Goal: Task Accomplishment & Management: Manage account settings

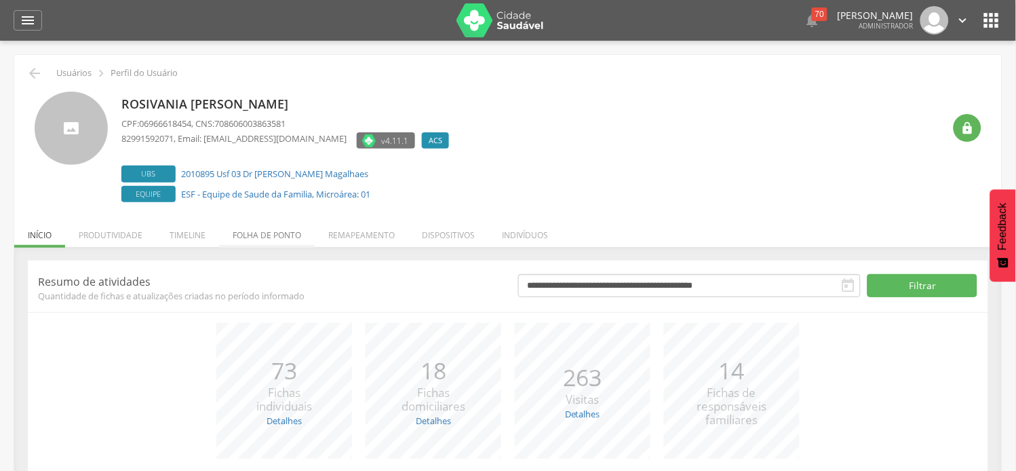
click at [267, 241] on li "Folha de ponto" at bounding box center [267, 232] width 96 height 32
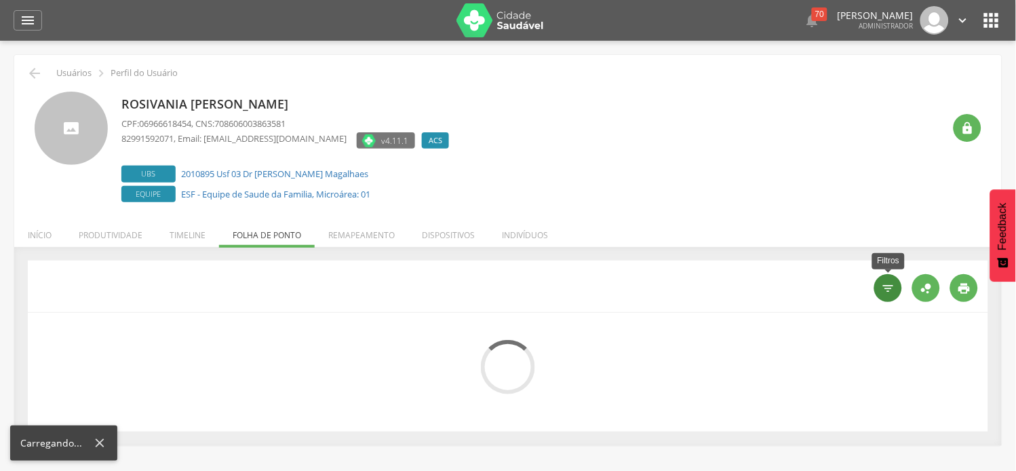
click at [887, 294] on icon "" at bounding box center [889, 289] width 14 height 14
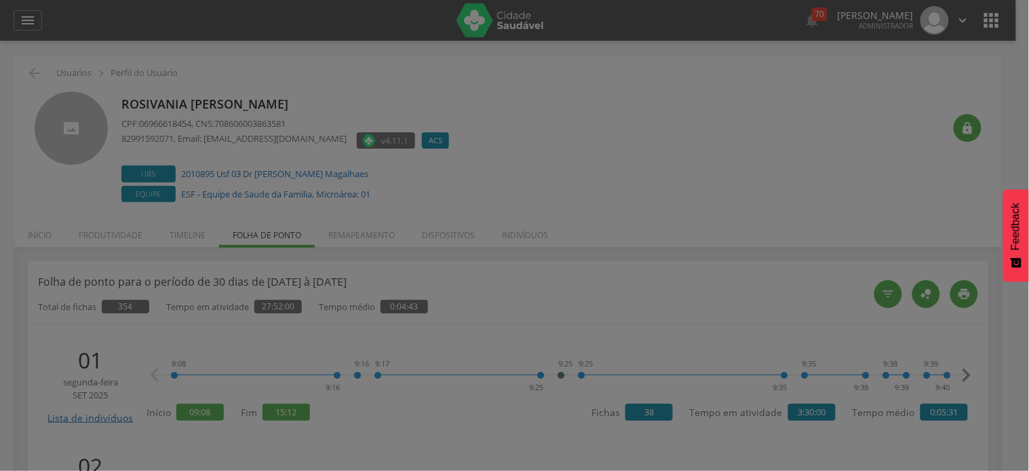
click at [583, 70] on div "Mês corrente - [DATE] à [DATE]" at bounding box center [575, 58] width 385 height 23
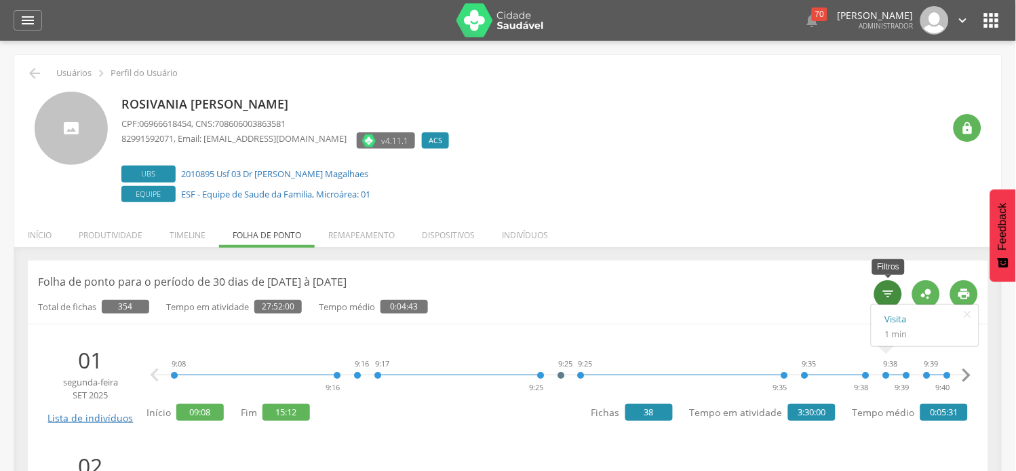
click at [891, 298] on icon "" at bounding box center [889, 294] width 14 height 14
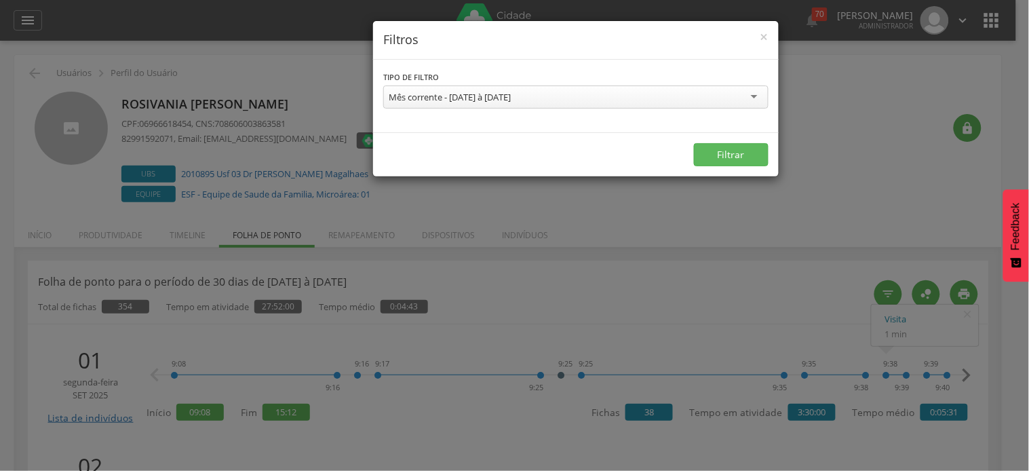
click at [506, 95] on div "Mês corrente - [DATE] à [DATE]" at bounding box center [450, 97] width 122 height 12
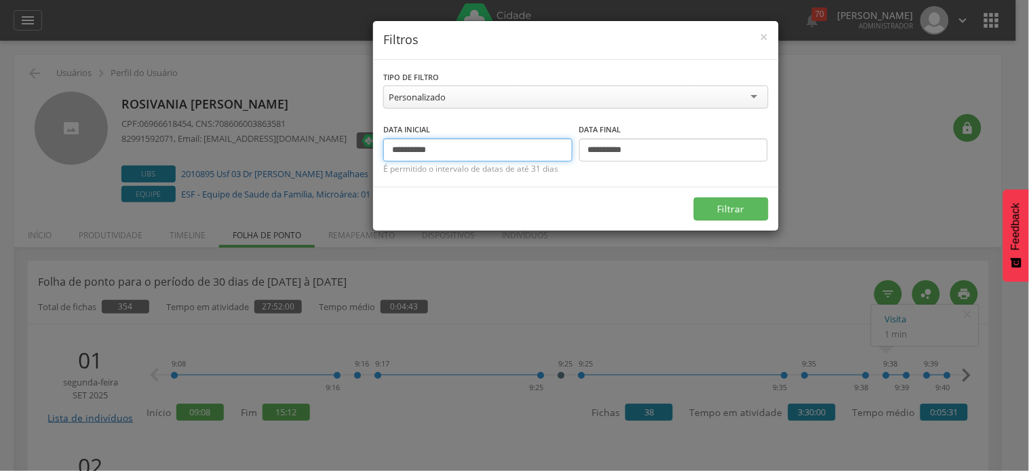
drag, startPoint x: 415, startPoint y: 148, endPoint x: 367, endPoint y: 144, distance: 48.3
click at [367, 144] on div "**********" at bounding box center [514, 235] width 1029 height 471
type input "**********"
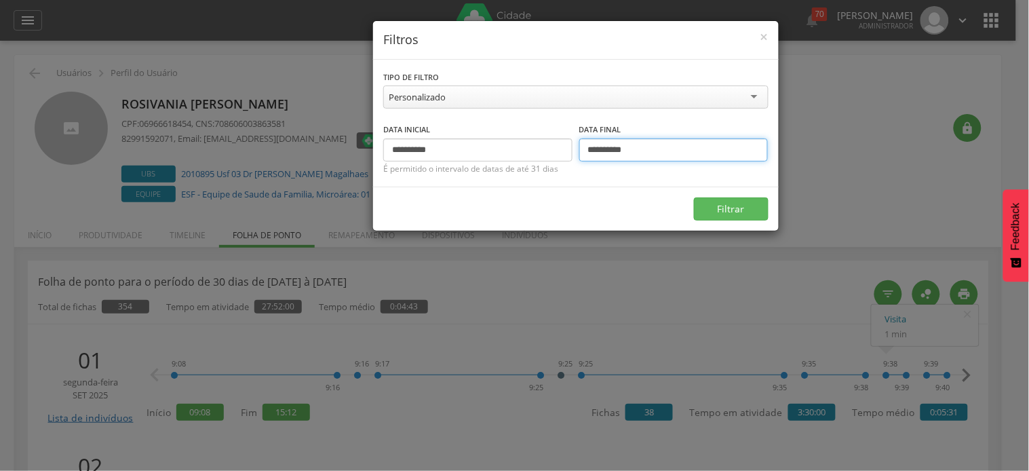
drag, startPoint x: 598, startPoint y: 149, endPoint x: 579, endPoint y: 153, distance: 19.4
click at [579, 153] on input "**********" at bounding box center [673, 149] width 189 height 23
type input "**********"
click at [694, 197] on button "Filtrar" at bounding box center [731, 208] width 75 height 23
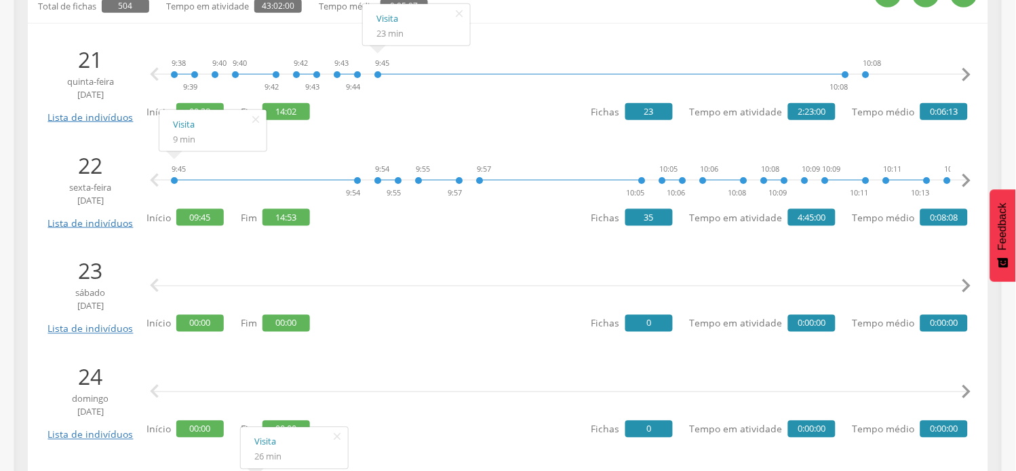
scroll to position [301, 0]
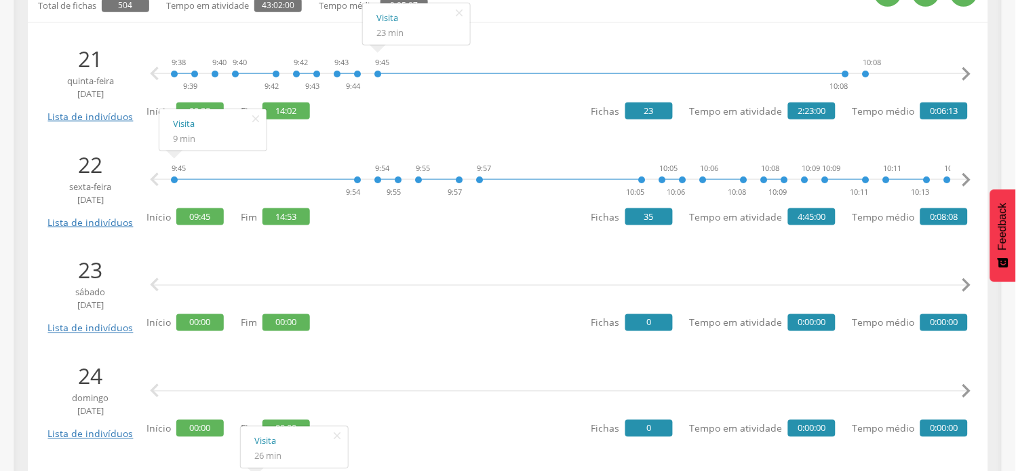
click at [452, 265] on div " " at bounding box center [560, 285] width 815 height 41
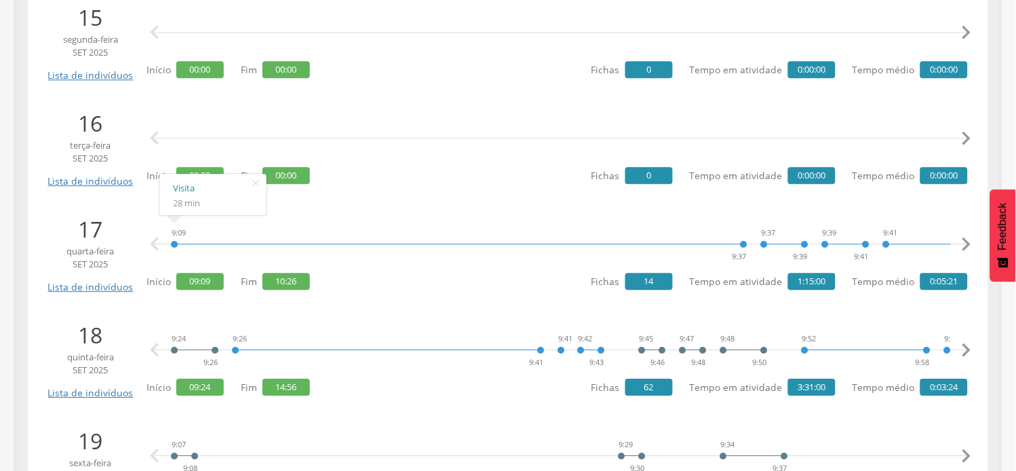
scroll to position [3015, 0]
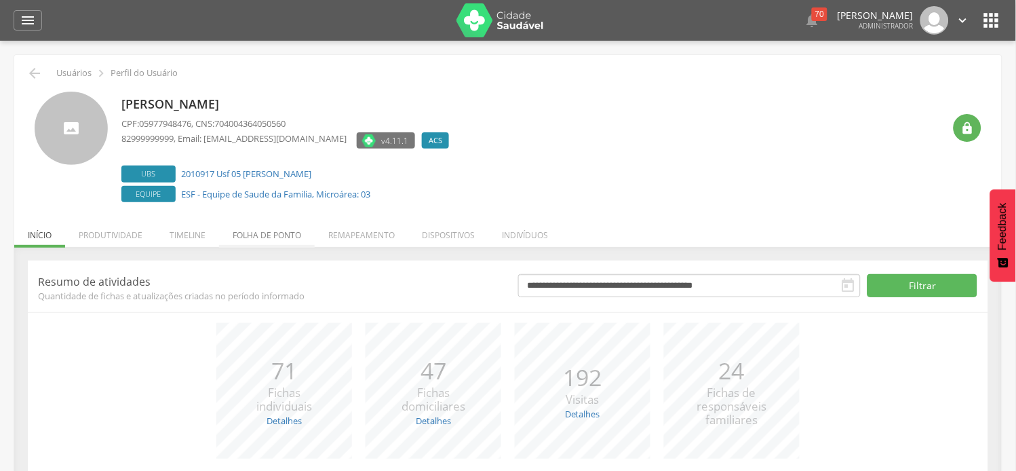
click at [269, 238] on li "Folha de ponto" at bounding box center [267, 232] width 96 height 32
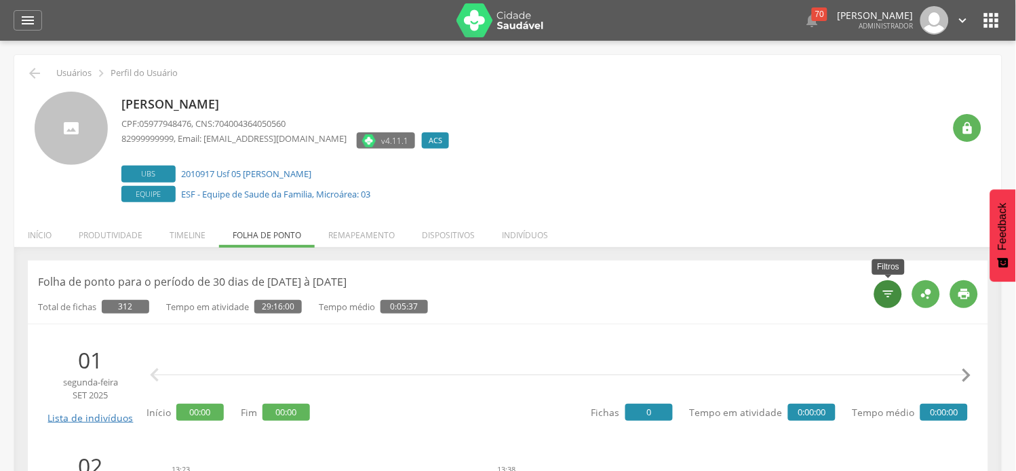
click at [893, 299] on icon "" at bounding box center [889, 294] width 14 height 14
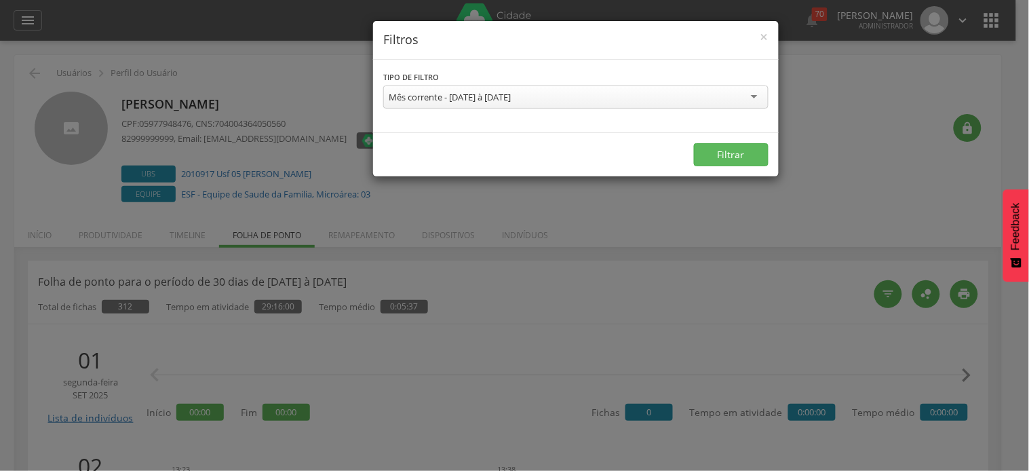
click at [511, 95] on div "Mês corrente - [DATE] à [DATE]" at bounding box center [450, 97] width 122 height 12
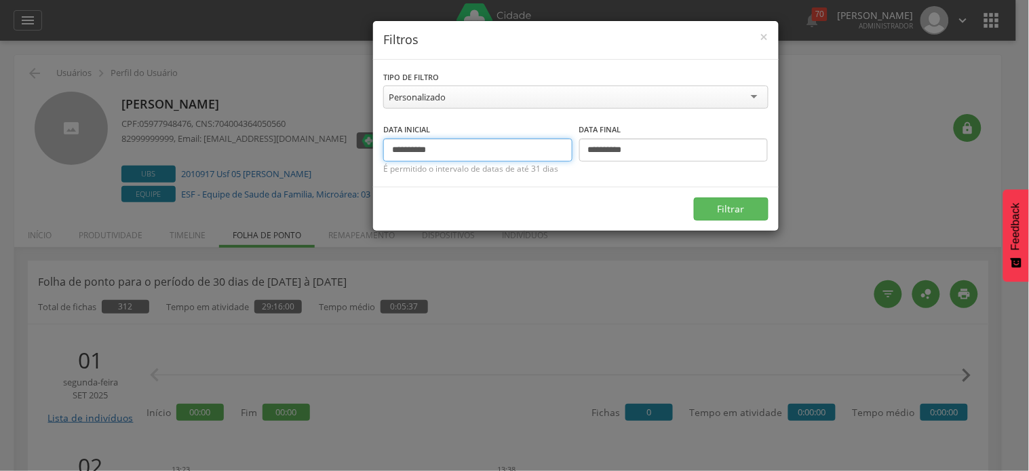
drag, startPoint x: 419, startPoint y: 152, endPoint x: 312, endPoint y: 151, distance: 106.5
click at [312, 151] on div "**********" at bounding box center [514, 235] width 1029 height 471
type input "**********"
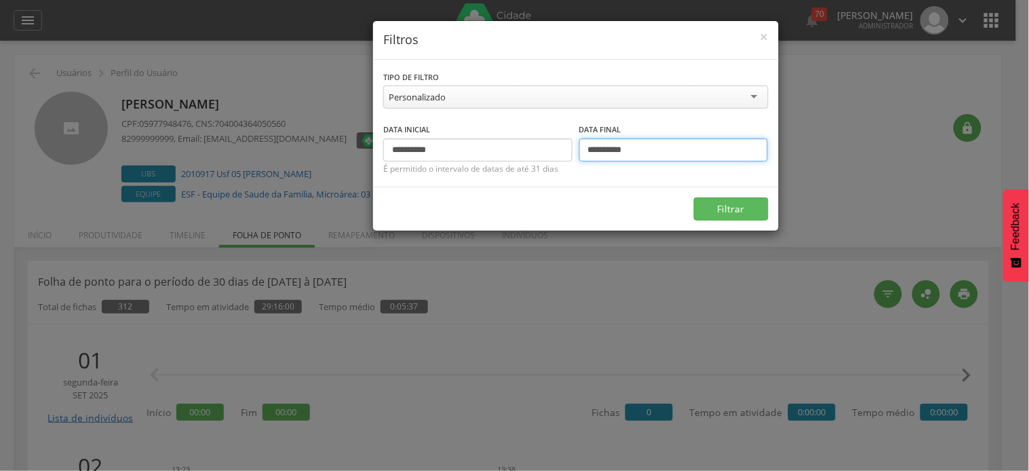
drag, startPoint x: 602, startPoint y: 148, endPoint x: 566, endPoint y: 156, distance: 36.9
click at [566, 156] on div "**********" at bounding box center [575, 141] width 385 height 39
type input "**********"
click at [694, 197] on button "Filtrar" at bounding box center [731, 208] width 75 height 23
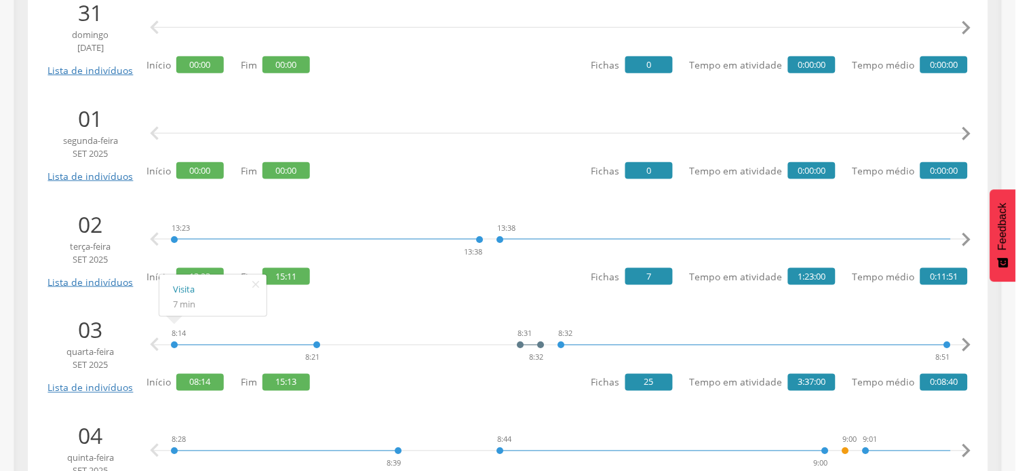
scroll to position [1432, 0]
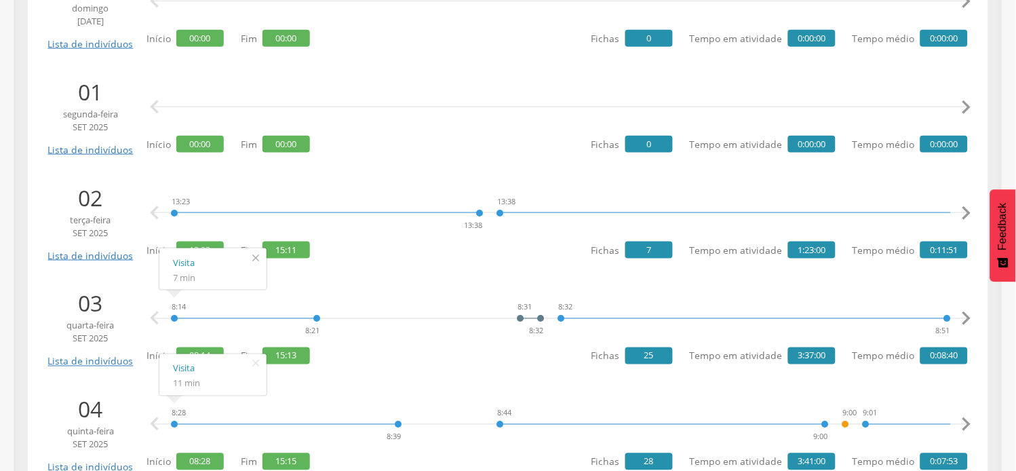
click at [254, 256] on icon "" at bounding box center [256, 257] width 22 height 19
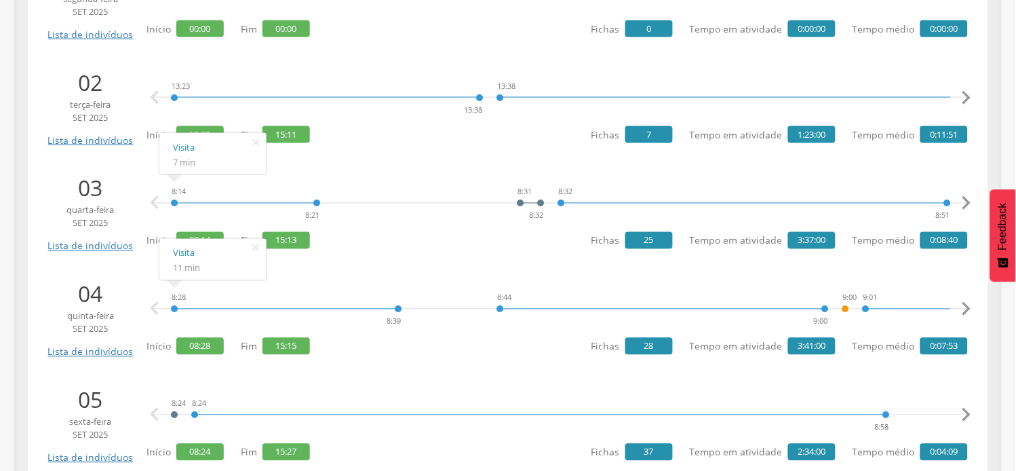
scroll to position [1583, 0]
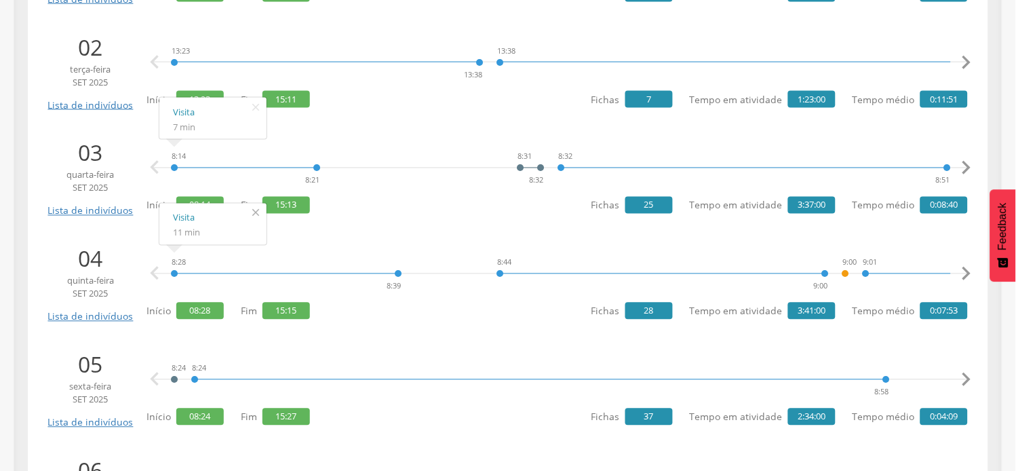
click at [253, 209] on icon "" at bounding box center [256, 213] width 22 height 19
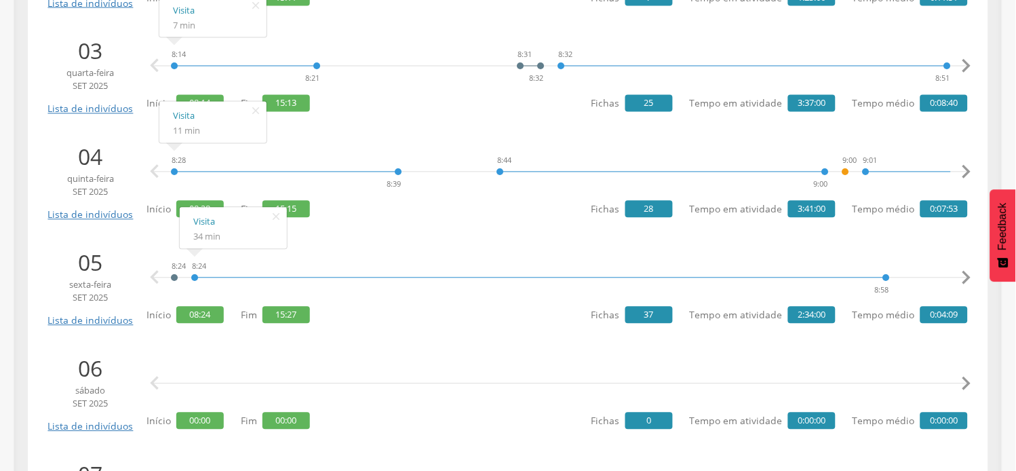
scroll to position [1658, 0]
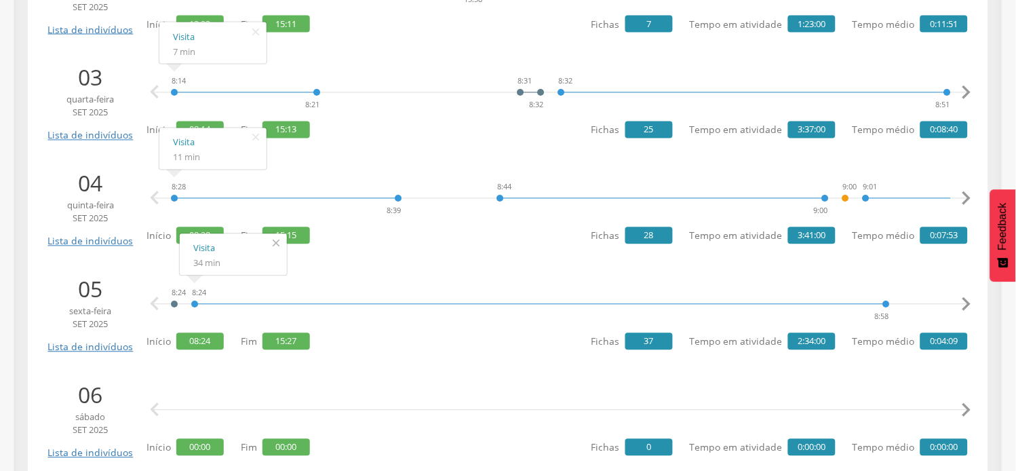
click at [282, 244] on icon "" at bounding box center [276, 243] width 22 height 19
click at [258, 137] on icon "" at bounding box center [256, 137] width 22 height 19
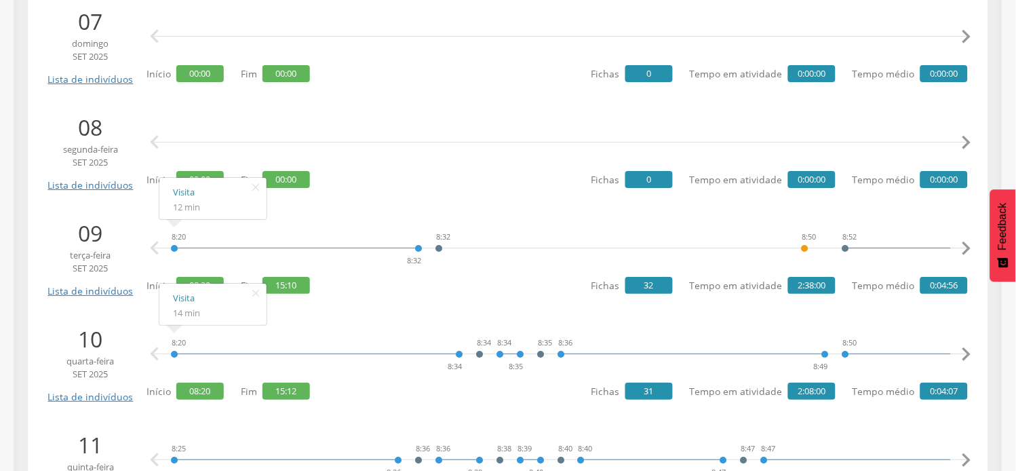
scroll to position [2110, 0]
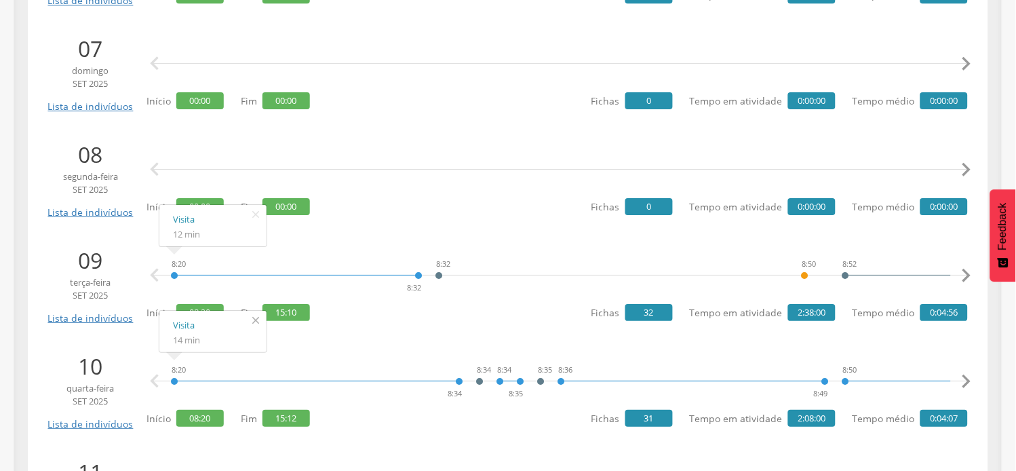
click at [249, 316] on icon "" at bounding box center [256, 320] width 22 height 19
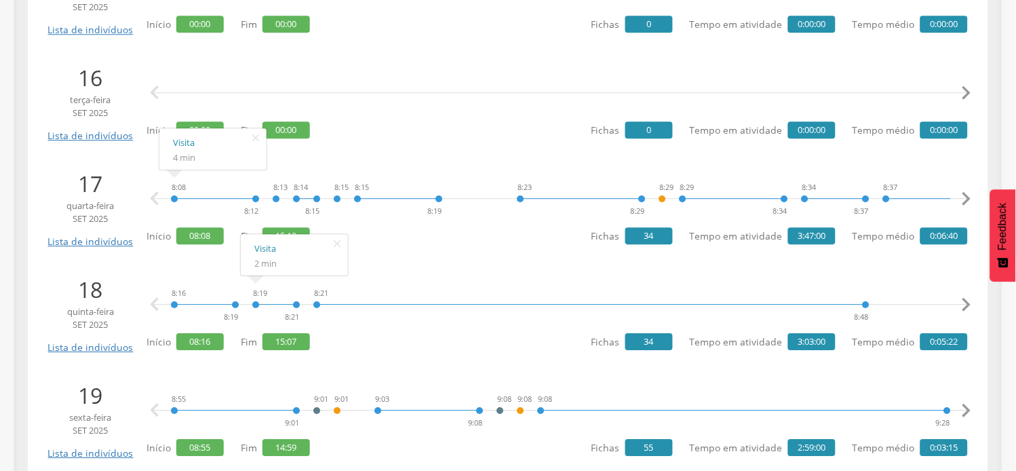
scroll to position [3066, 0]
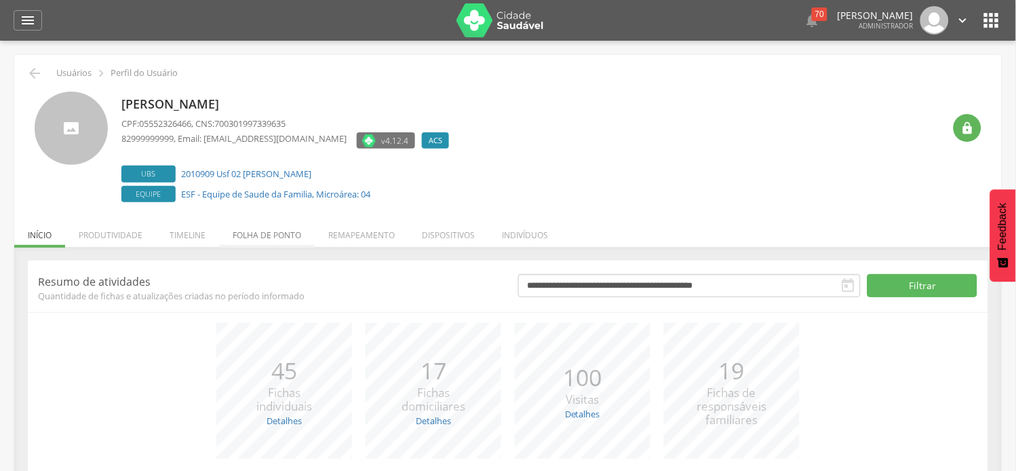
click at [272, 252] on div "**********" at bounding box center [508, 412] width 988 height 330
click at [274, 240] on li "Folha de ponto" at bounding box center [267, 232] width 96 height 32
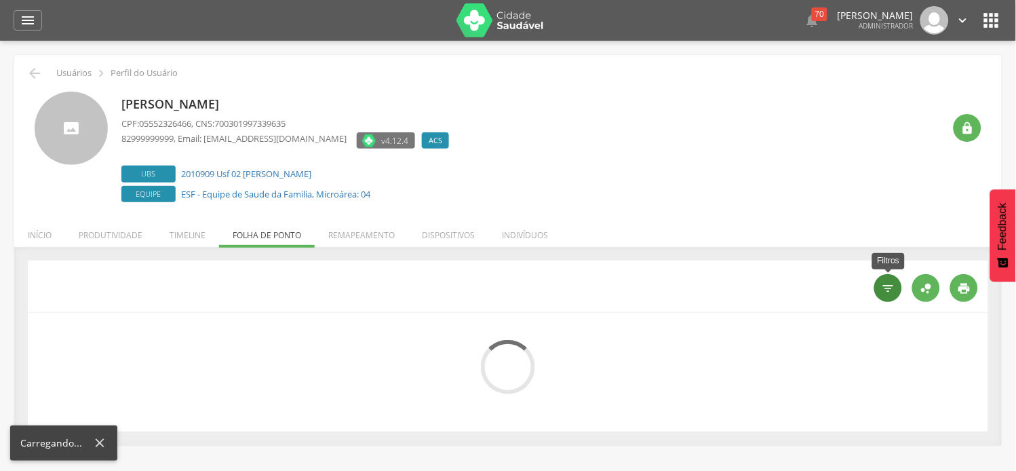
click at [891, 298] on div "" at bounding box center [888, 288] width 28 height 28
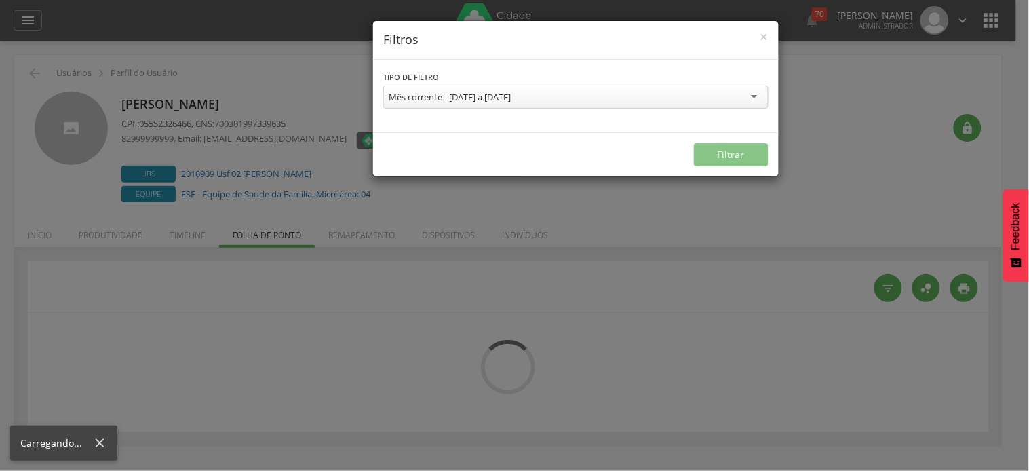
click at [456, 98] on div "Mês corrente - [DATE] à [DATE]" at bounding box center [450, 97] width 122 height 12
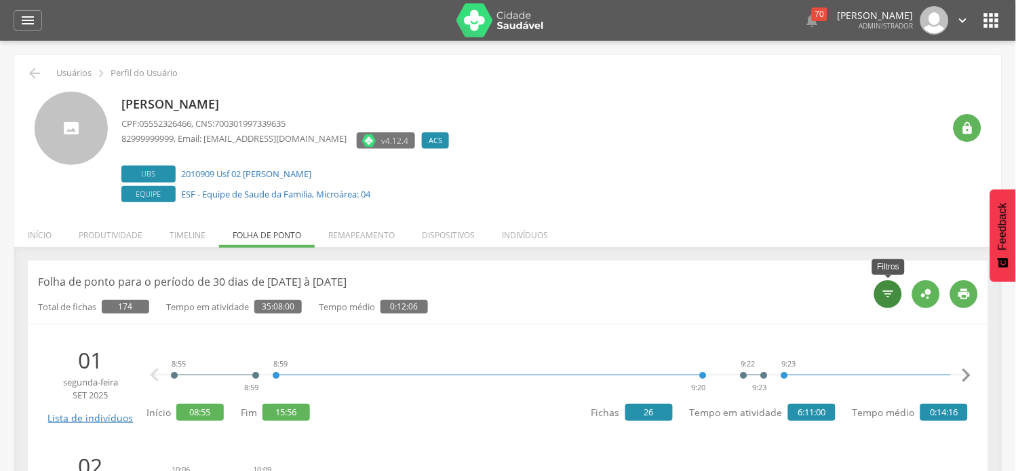
click at [889, 303] on div "" at bounding box center [888, 294] width 28 height 28
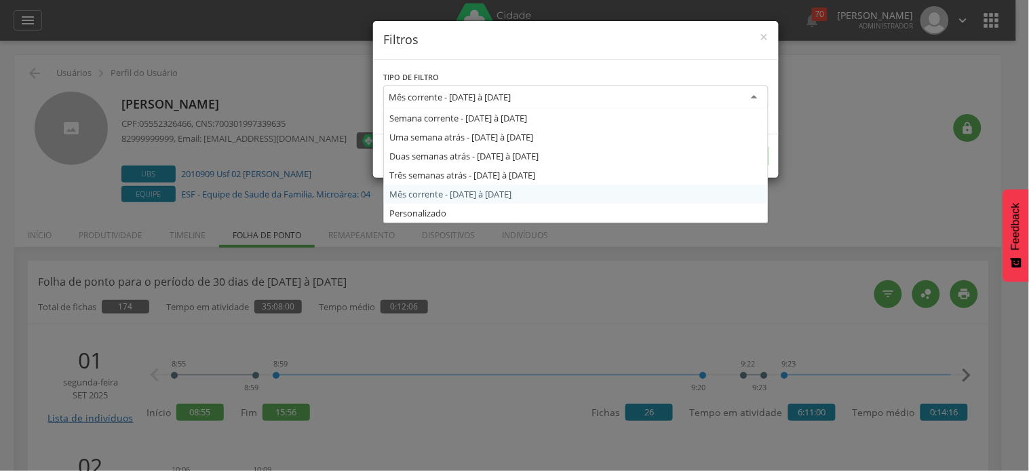
click at [511, 99] on div "Mês corrente - [DATE] à [DATE]" at bounding box center [450, 97] width 122 height 12
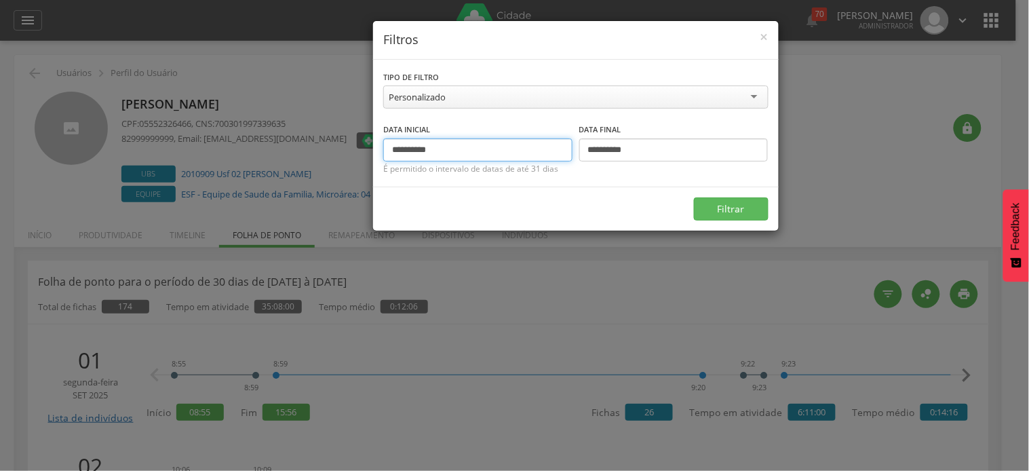
drag, startPoint x: 414, startPoint y: 147, endPoint x: 387, endPoint y: 147, distance: 27.1
click at [387, 147] on input "**********" at bounding box center [477, 149] width 189 height 23
type input "**********"
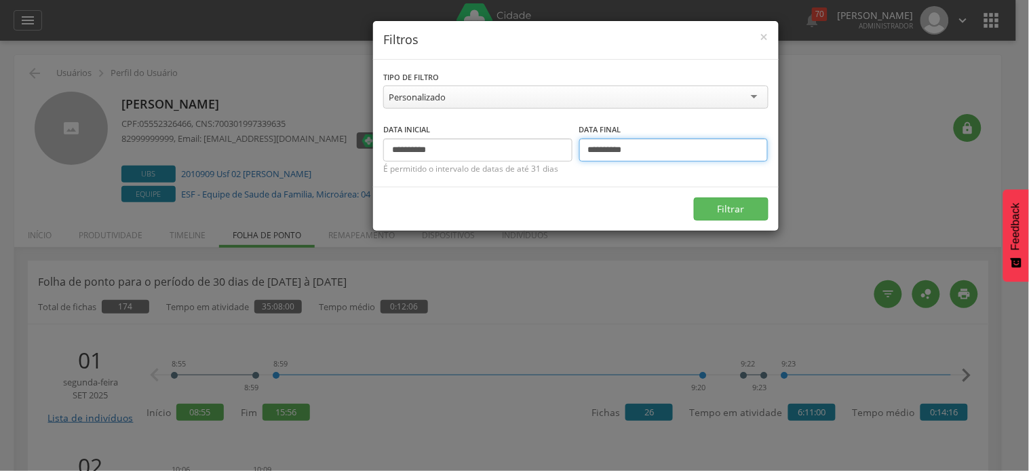
drag, startPoint x: 596, startPoint y: 147, endPoint x: 587, endPoint y: 147, distance: 8.8
click at [587, 147] on input "**********" at bounding box center [673, 149] width 189 height 23
type input "**********"
click at [694, 197] on button "Filtrar" at bounding box center [731, 208] width 75 height 23
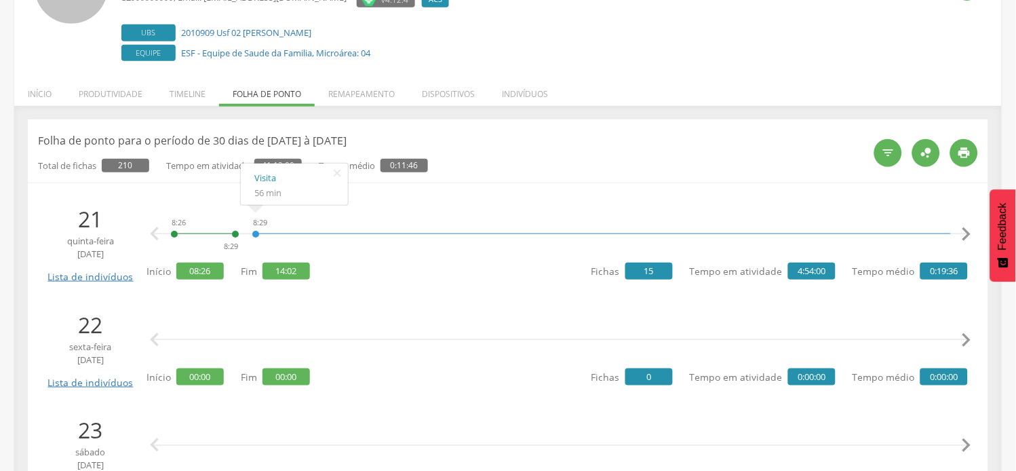
scroll to position [151, 0]
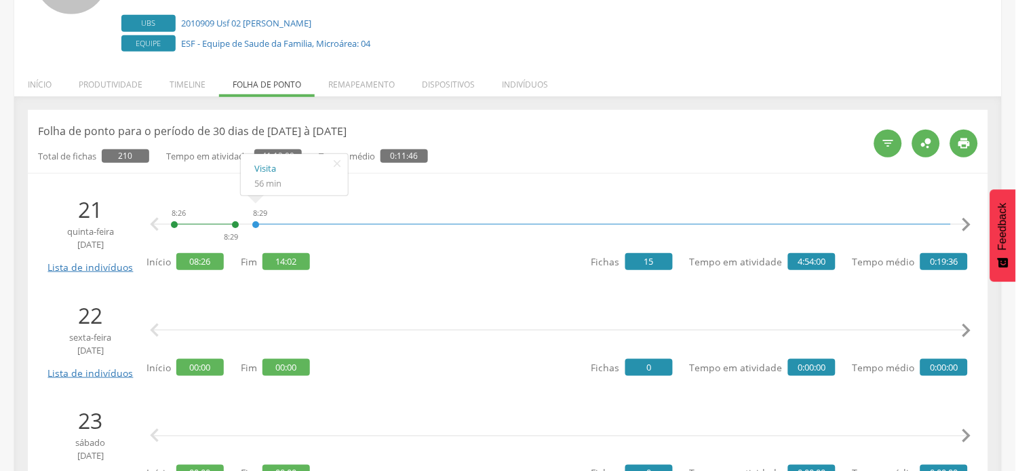
click at [960, 228] on icon "" at bounding box center [966, 224] width 27 height 27
click at [962, 228] on icon "" at bounding box center [966, 224] width 27 height 27
click at [965, 228] on icon "" at bounding box center [966, 224] width 27 height 27
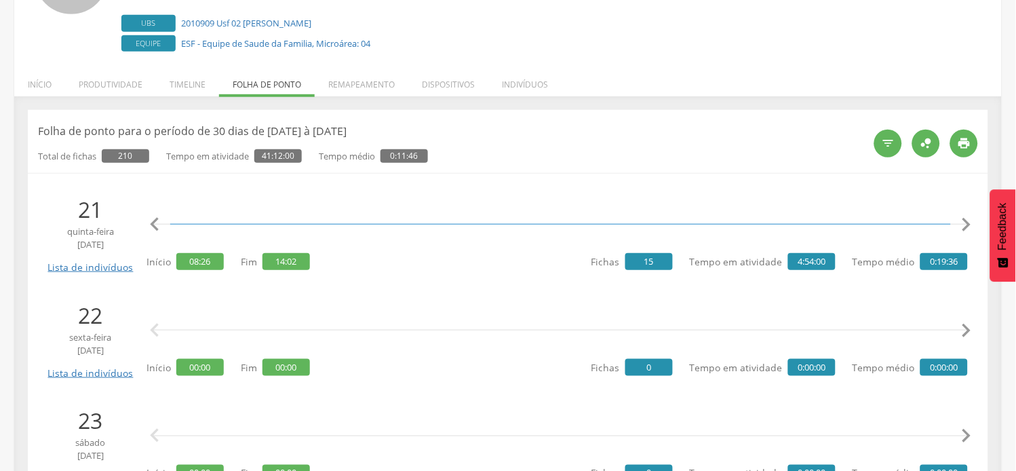
click at [965, 228] on icon "" at bounding box center [966, 224] width 27 height 27
click at [965, 227] on icon "" at bounding box center [966, 224] width 27 height 27
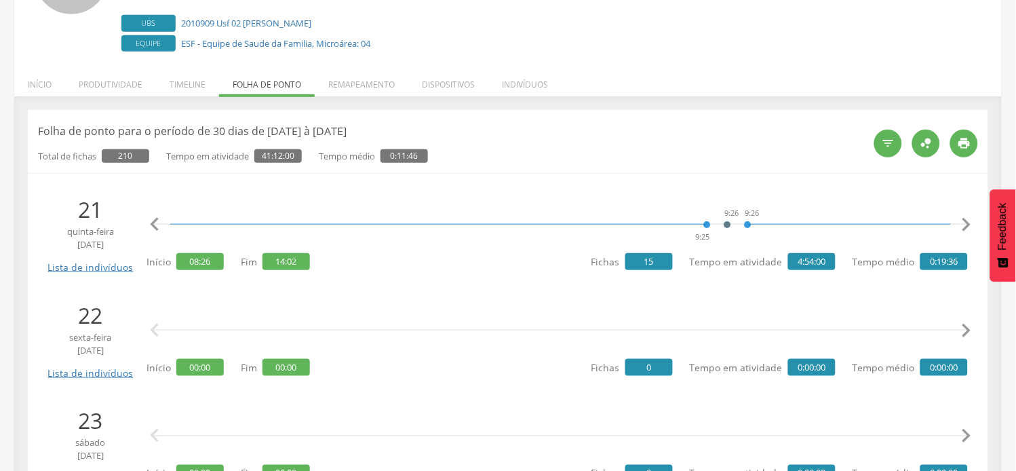
click at [965, 227] on icon "" at bounding box center [966, 224] width 27 height 27
click at [965, 219] on icon "" at bounding box center [966, 224] width 27 height 27
click at [966, 219] on icon "" at bounding box center [966, 224] width 27 height 27
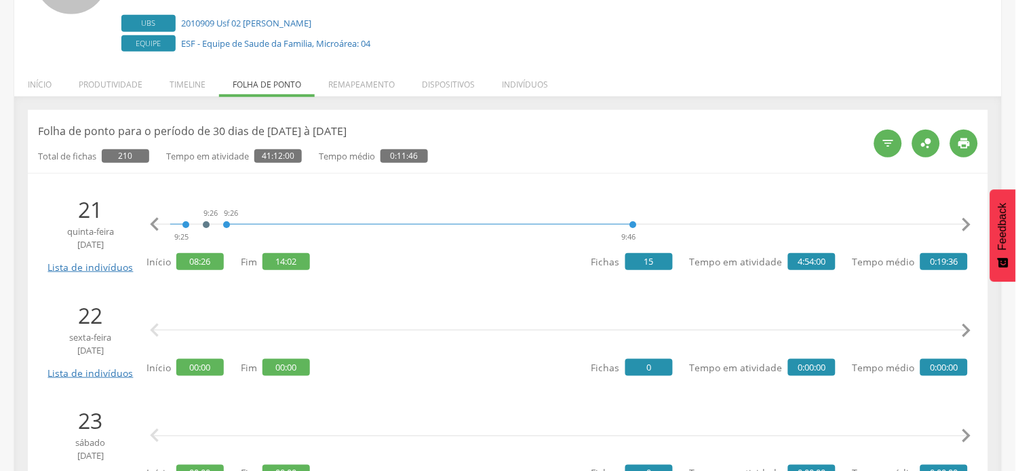
click at [966, 219] on icon "" at bounding box center [966, 224] width 27 height 27
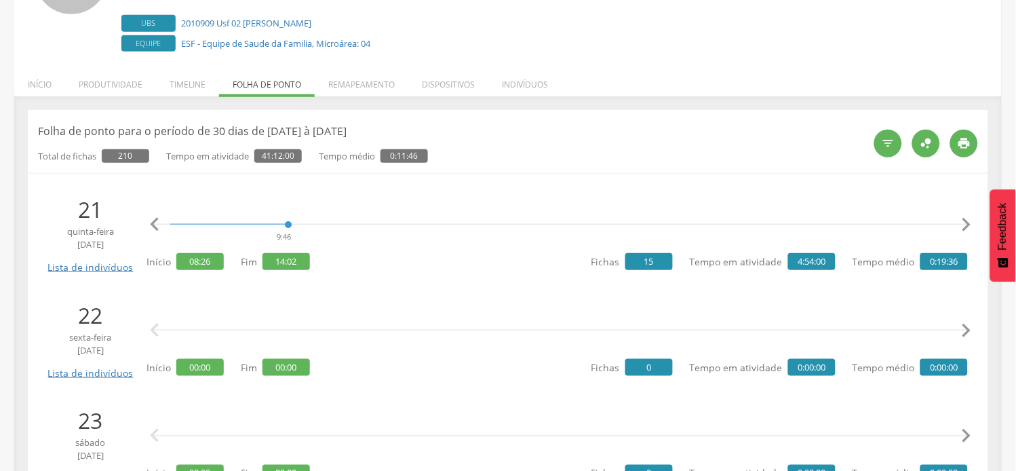
click at [966, 219] on icon "" at bounding box center [966, 224] width 27 height 27
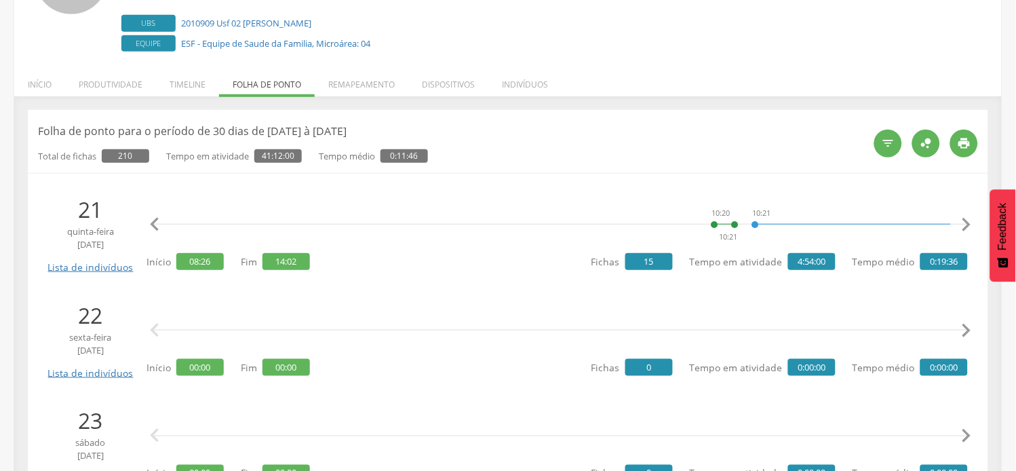
click at [966, 219] on icon "" at bounding box center [966, 224] width 27 height 27
click at [968, 222] on icon "" at bounding box center [966, 224] width 27 height 27
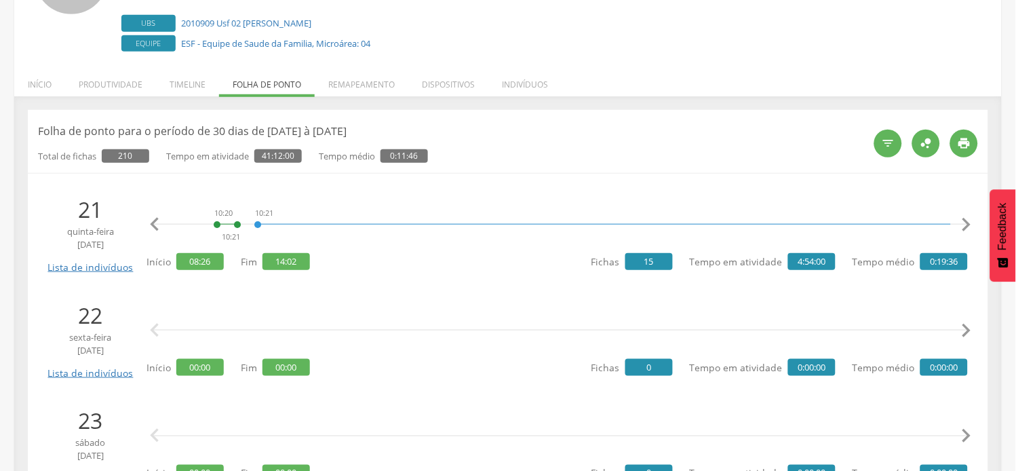
click at [968, 222] on icon "" at bounding box center [966, 224] width 27 height 27
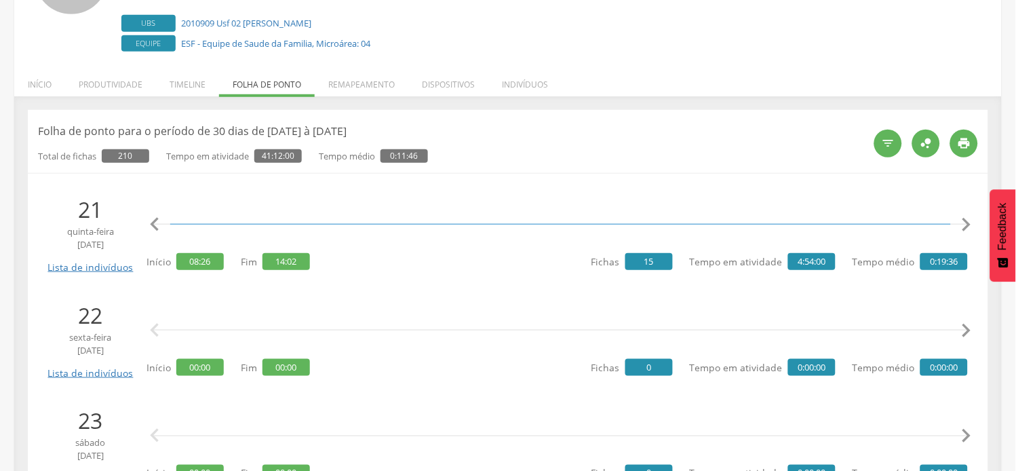
click at [968, 222] on icon "" at bounding box center [966, 224] width 27 height 27
click at [969, 222] on icon "" at bounding box center [966, 224] width 27 height 27
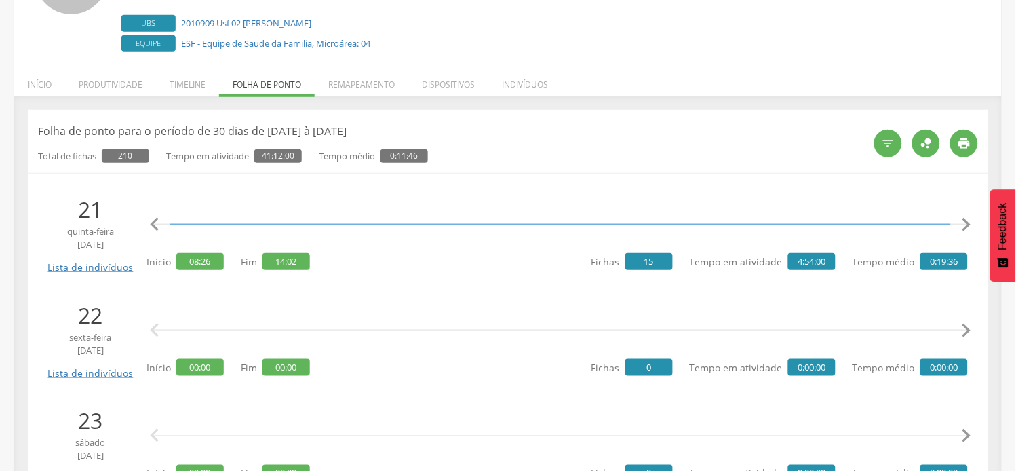
click at [969, 222] on icon "" at bounding box center [966, 224] width 27 height 27
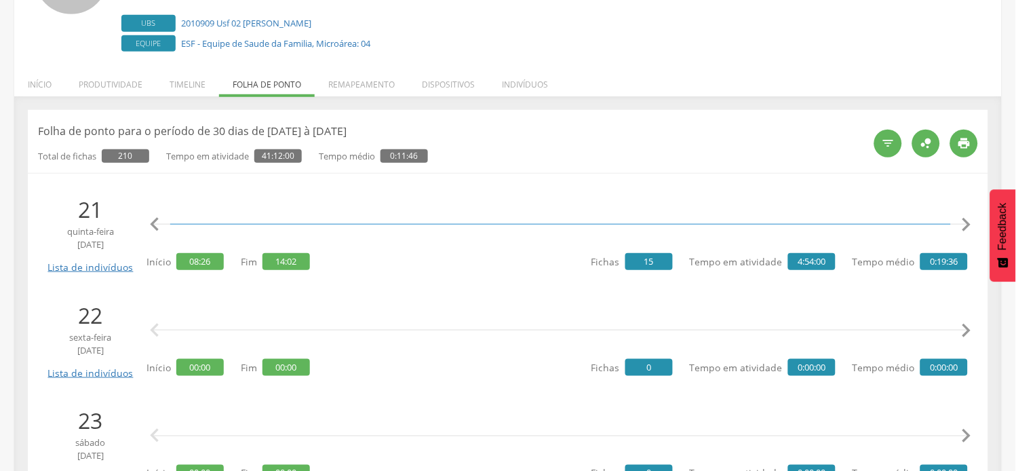
click at [969, 222] on icon "" at bounding box center [966, 224] width 27 height 27
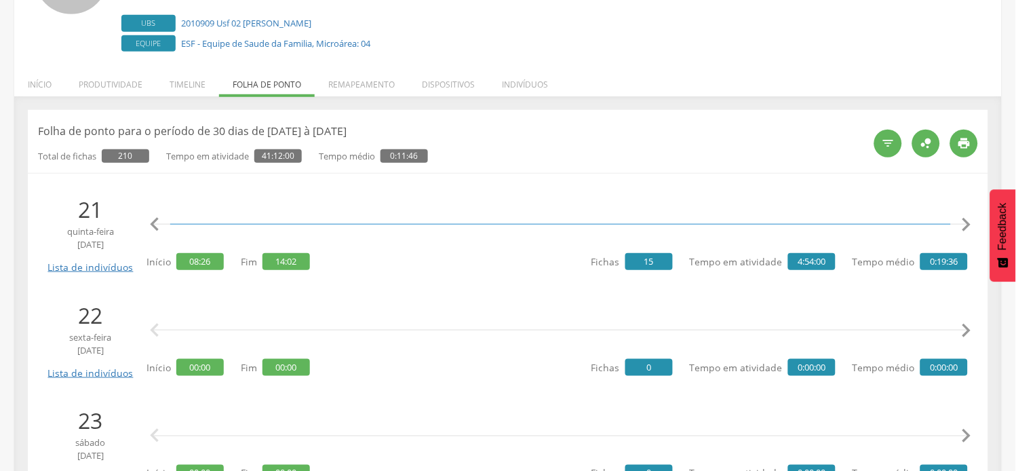
click at [969, 222] on icon "" at bounding box center [966, 224] width 27 height 27
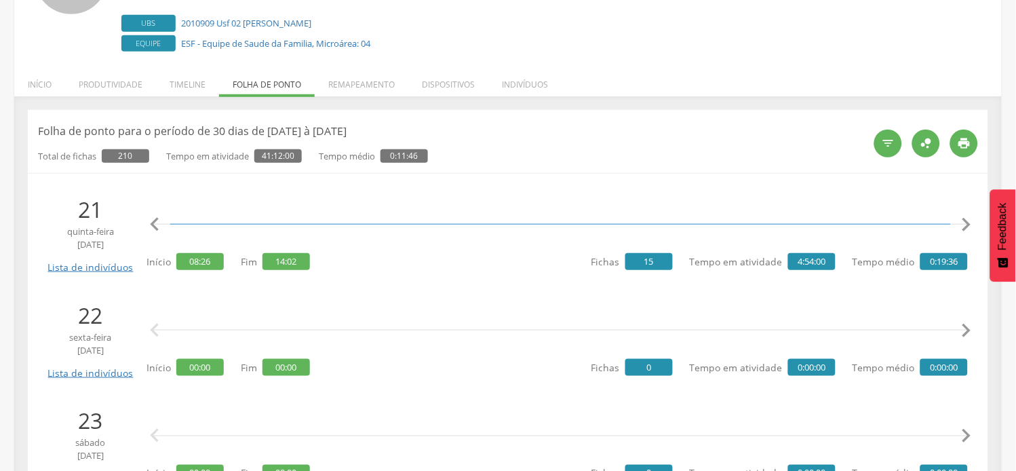
click at [969, 222] on icon "" at bounding box center [966, 224] width 27 height 27
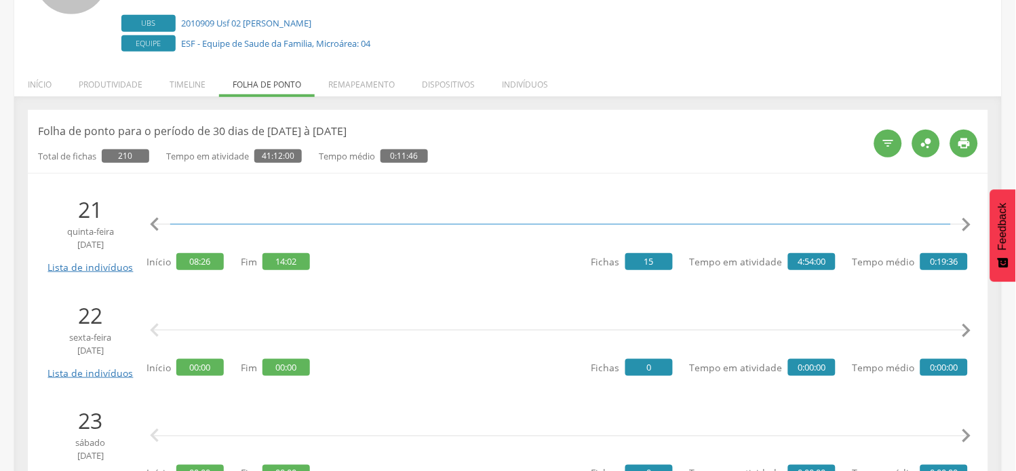
click at [969, 222] on icon "" at bounding box center [966, 224] width 27 height 27
click at [965, 225] on icon "" at bounding box center [966, 224] width 27 height 27
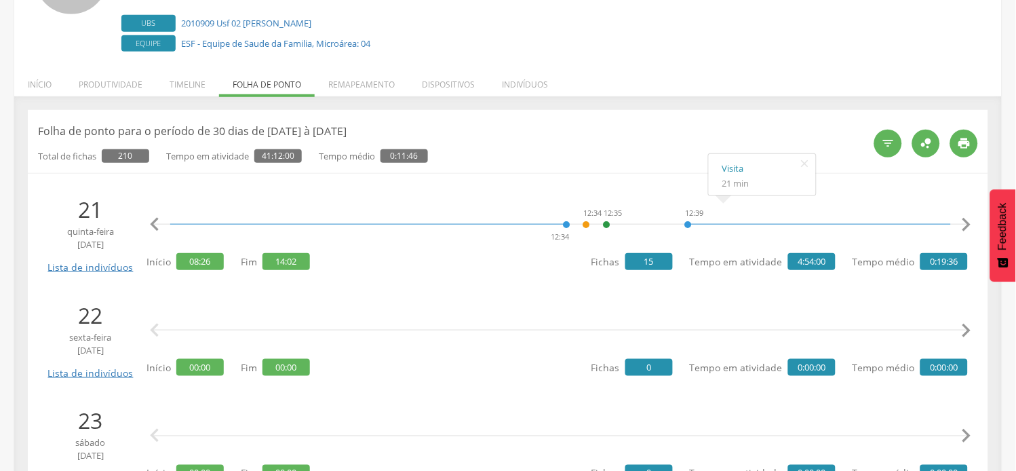
click at [965, 225] on icon "" at bounding box center [966, 224] width 27 height 27
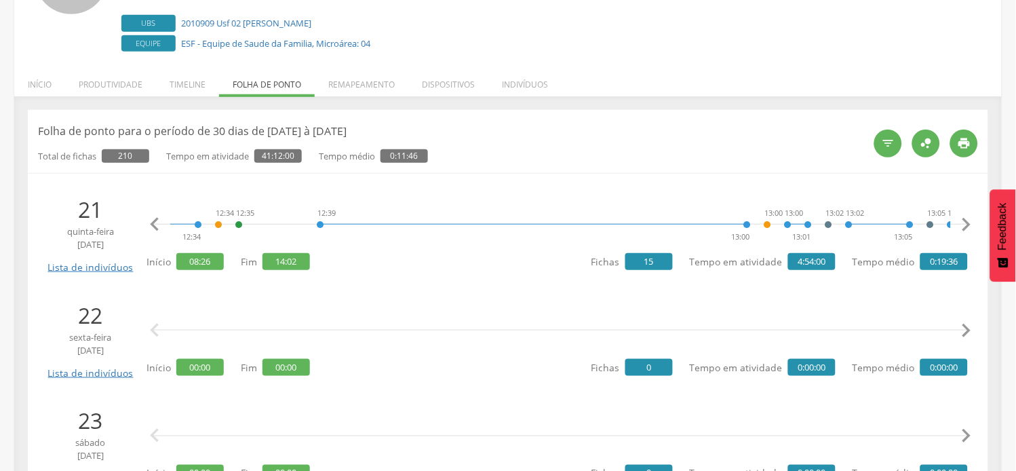
click at [965, 225] on icon "" at bounding box center [966, 224] width 27 height 27
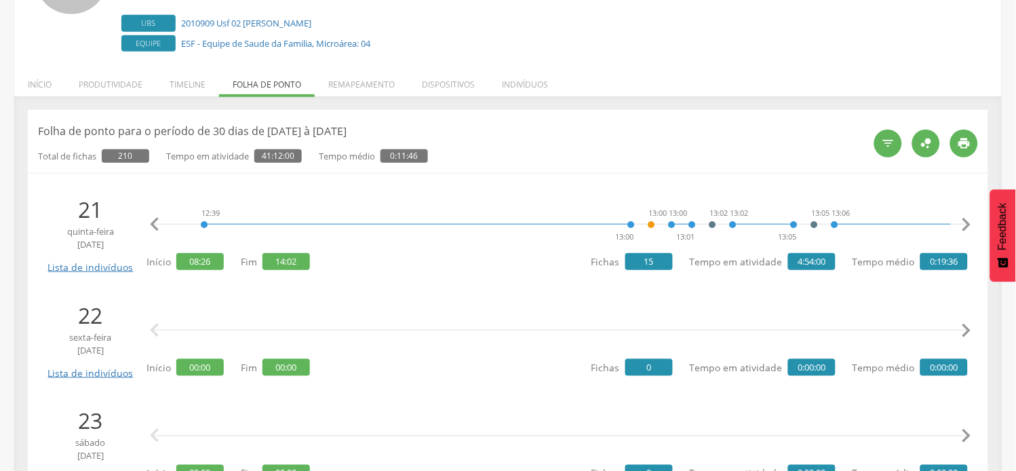
click at [965, 225] on icon "" at bounding box center [966, 224] width 27 height 27
click at [966, 225] on icon "" at bounding box center [966, 224] width 27 height 27
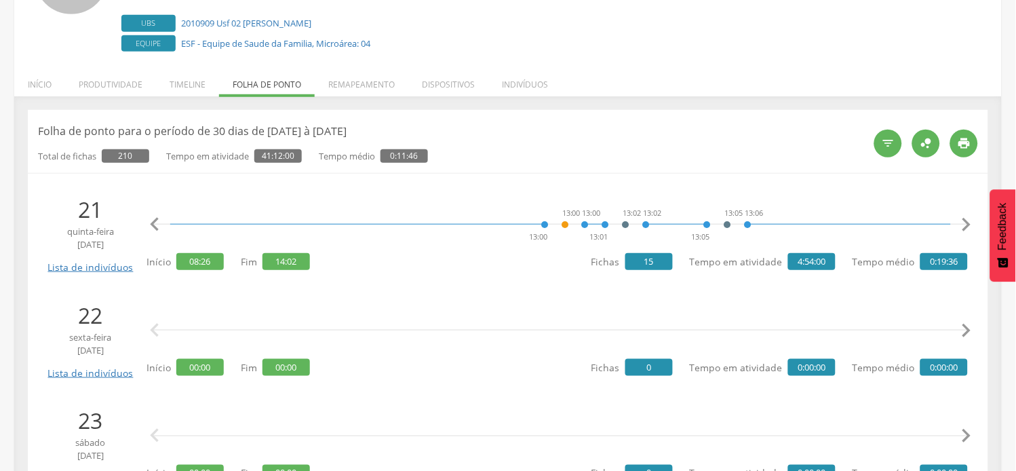
drag, startPoint x: 966, startPoint y: 225, endPoint x: 933, endPoint y: 218, distance: 33.3
click at [965, 225] on icon "" at bounding box center [966, 224] width 27 height 27
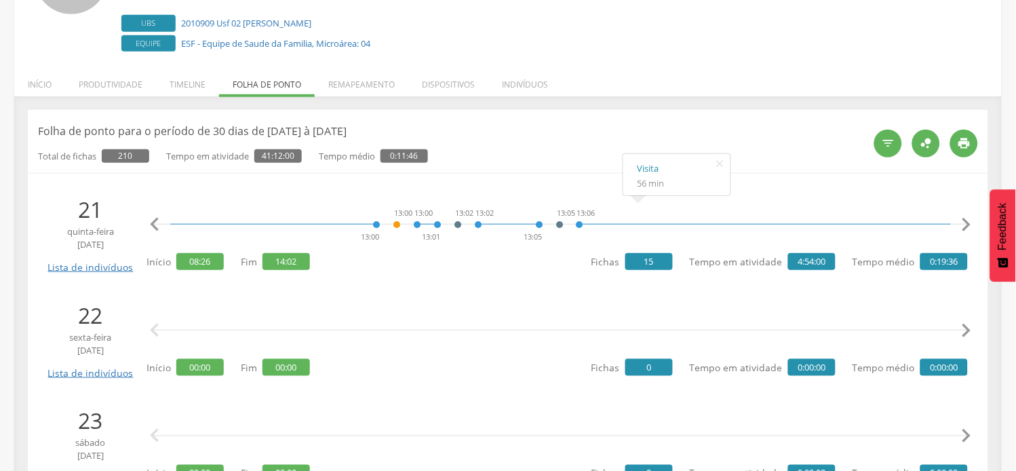
scroll to position [0, 5461]
click at [969, 222] on icon "" at bounding box center [966, 224] width 27 height 27
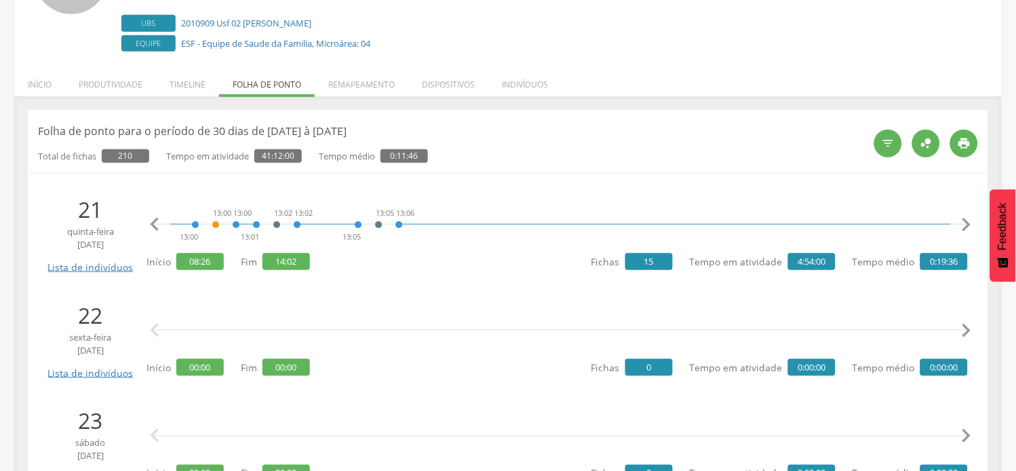
click at [969, 222] on icon "" at bounding box center [966, 224] width 27 height 27
click at [970, 222] on icon "" at bounding box center [966, 224] width 27 height 27
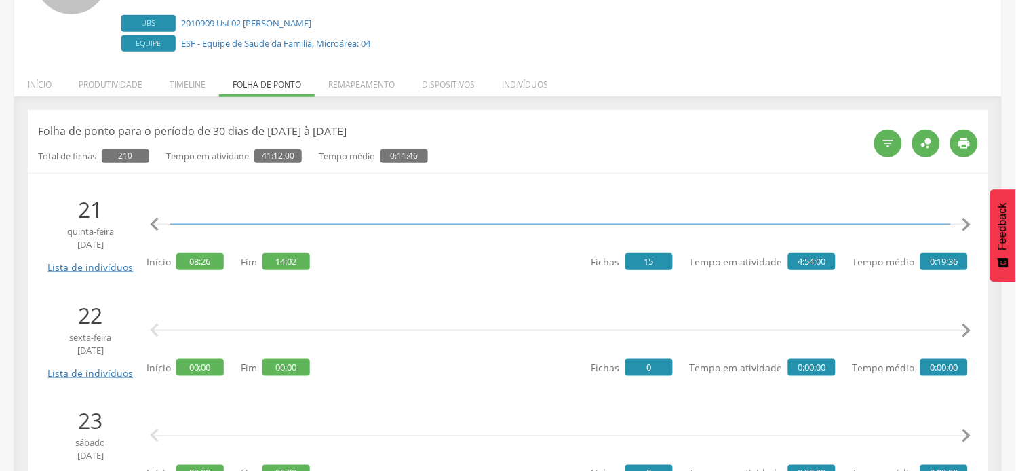
click at [970, 222] on icon "" at bounding box center [966, 224] width 27 height 27
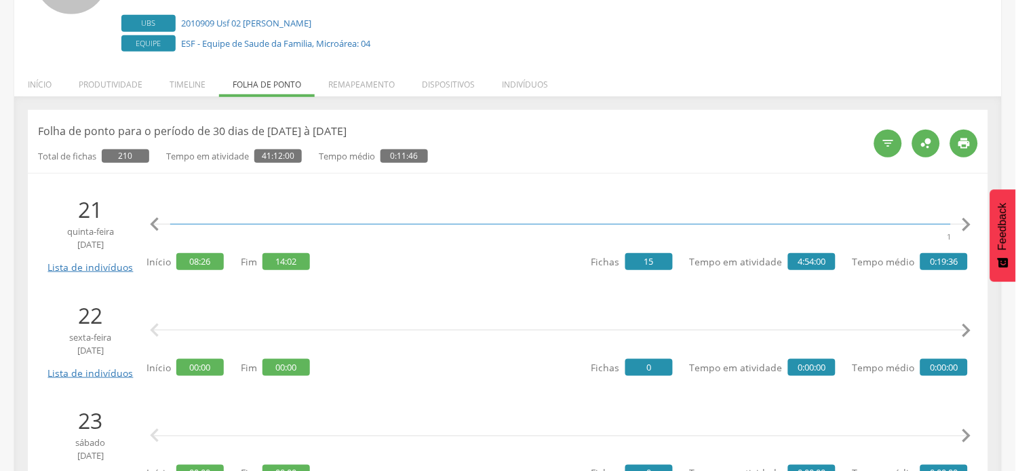
scroll to position [0, 6227]
click at [969, 222] on icon "" at bounding box center [966, 224] width 27 height 27
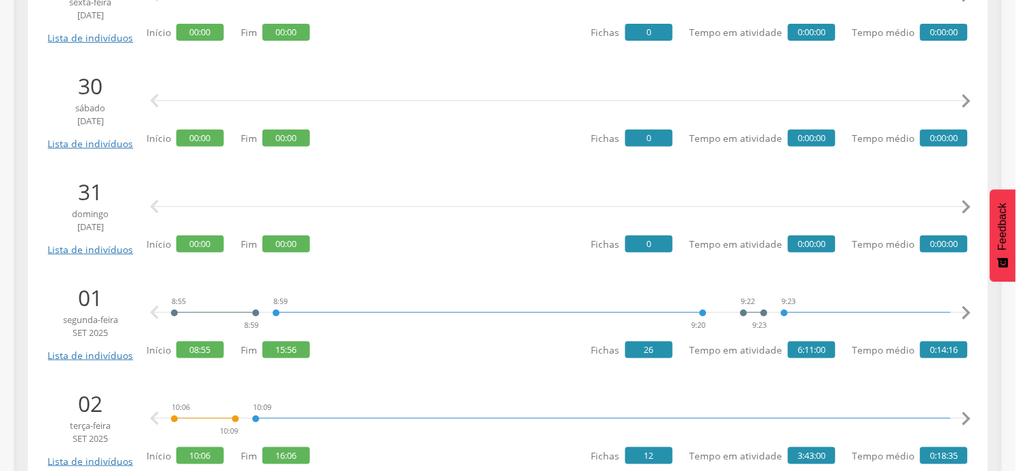
scroll to position [1357, 0]
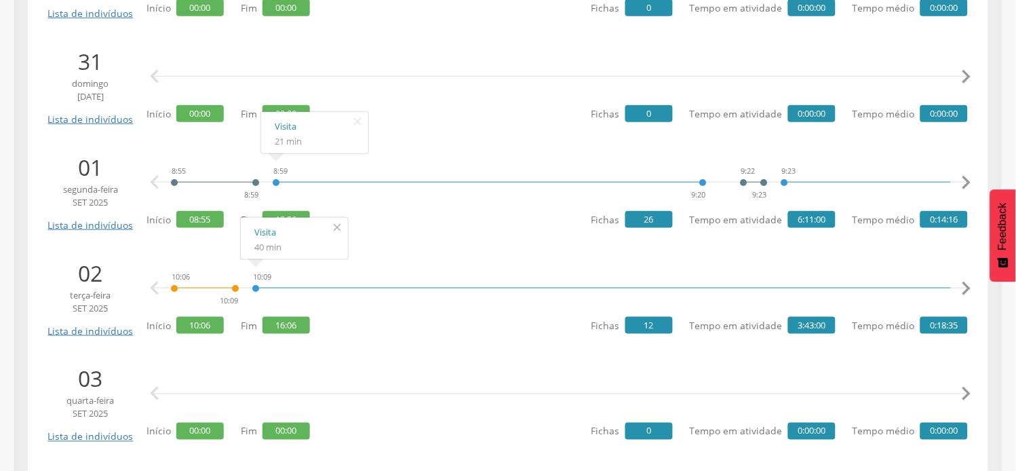
click at [338, 229] on icon "" at bounding box center [337, 227] width 22 height 19
click at [968, 184] on icon "" at bounding box center [966, 182] width 27 height 27
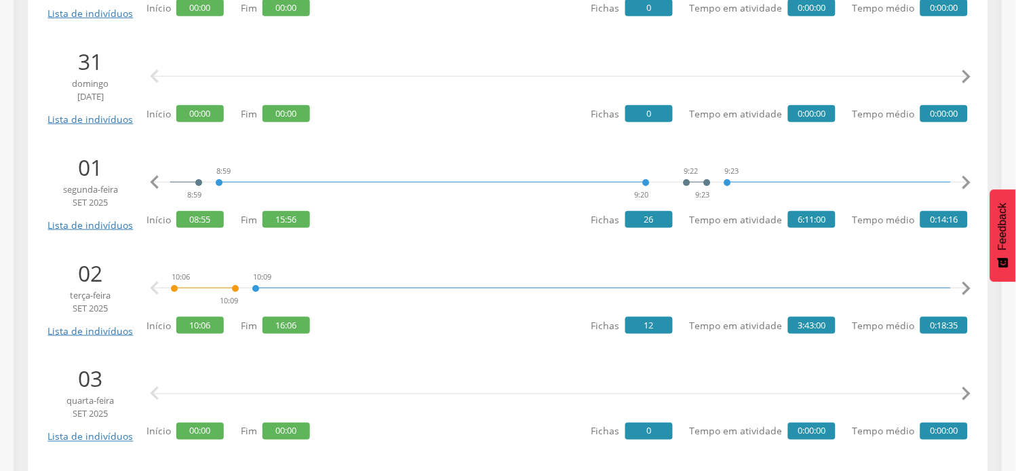
click at [968, 184] on icon "" at bounding box center [966, 182] width 27 height 27
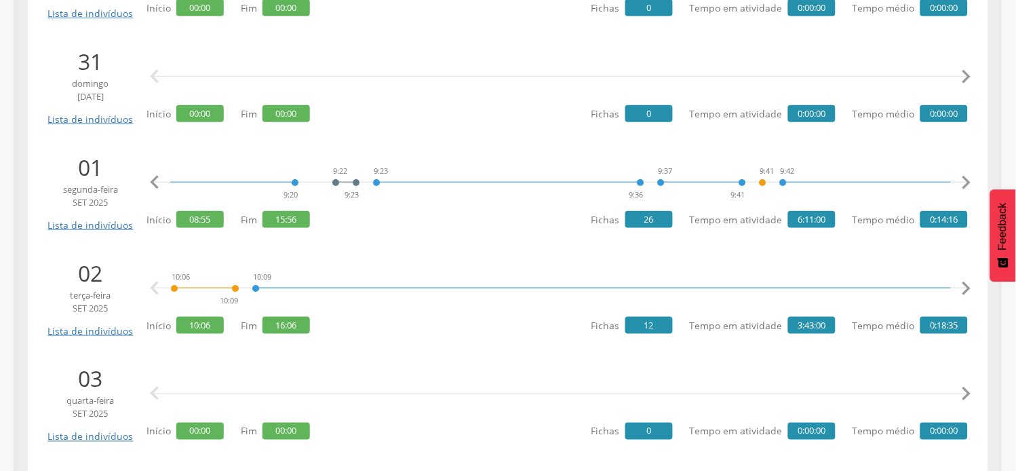
click at [968, 184] on icon "" at bounding box center [966, 182] width 27 height 27
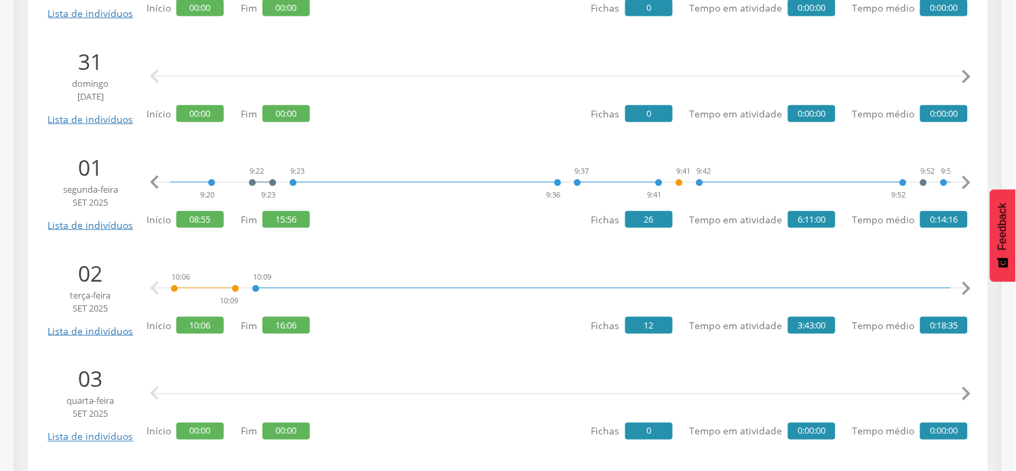
click at [968, 184] on icon "" at bounding box center [966, 182] width 27 height 27
click at [968, 182] on icon "" at bounding box center [966, 182] width 27 height 27
click at [965, 179] on icon "" at bounding box center [966, 182] width 27 height 27
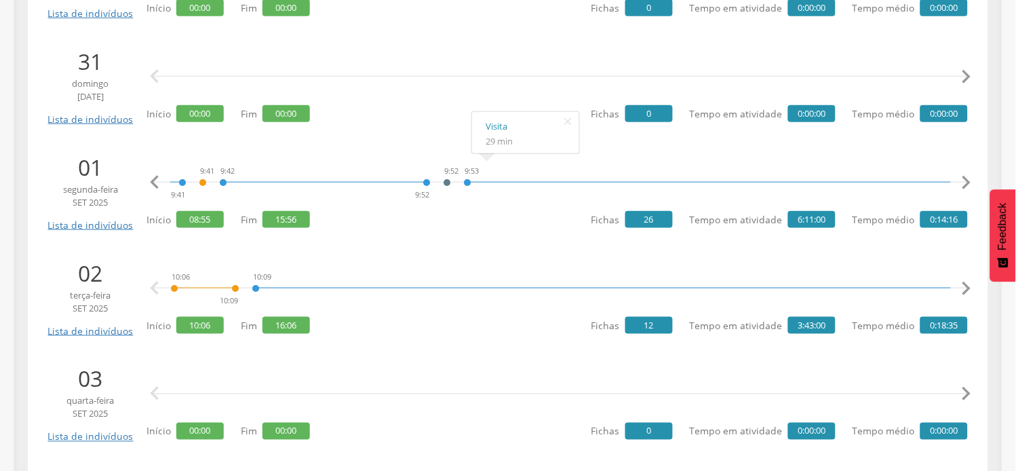
scroll to position [0, 1040]
click at [961, 181] on icon "" at bounding box center [966, 182] width 27 height 27
click at [962, 181] on icon "" at bounding box center [966, 182] width 27 height 27
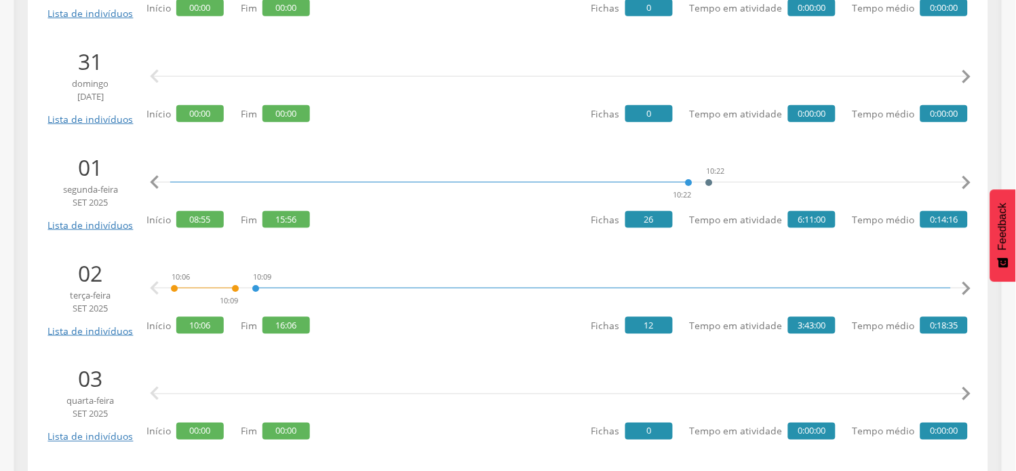
click at [962, 181] on icon "" at bounding box center [966, 182] width 27 height 27
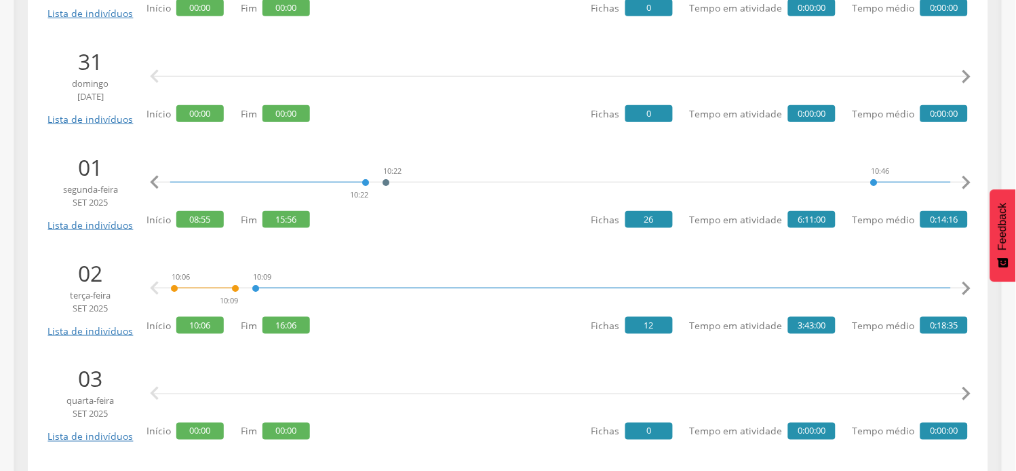
click at [962, 181] on icon "" at bounding box center [966, 182] width 27 height 27
click at [967, 178] on icon "" at bounding box center [966, 182] width 27 height 27
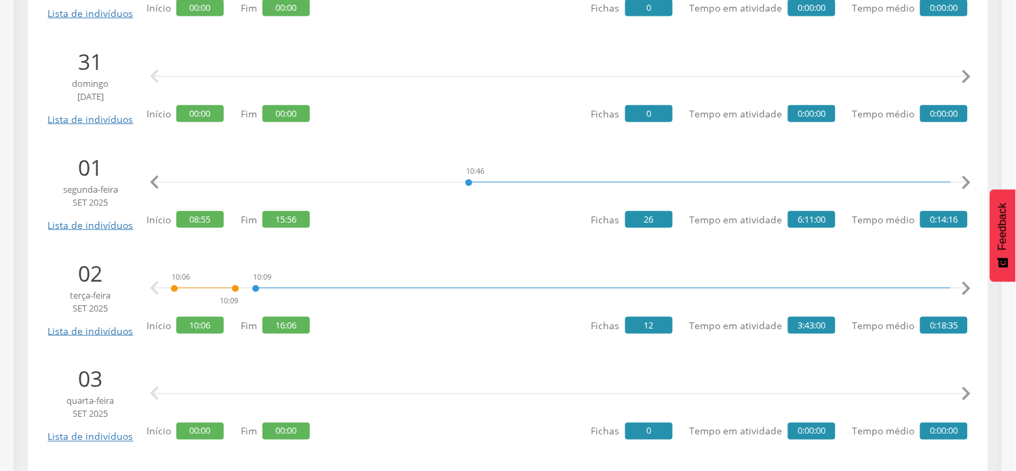
click at [967, 178] on icon "" at bounding box center [966, 182] width 27 height 27
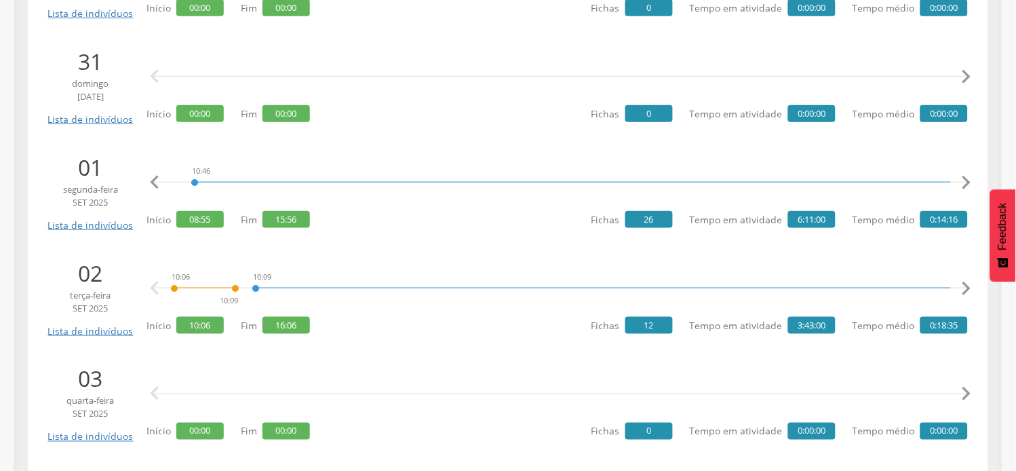
click at [967, 178] on icon "" at bounding box center [966, 182] width 27 height 27
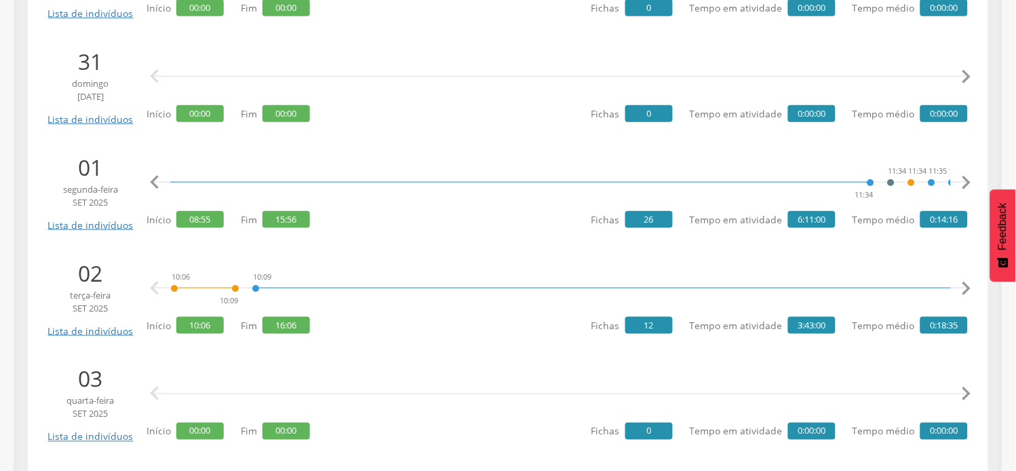
click at [967, 178] on icon "" at bounding box center [966, 182] width 27 height 27
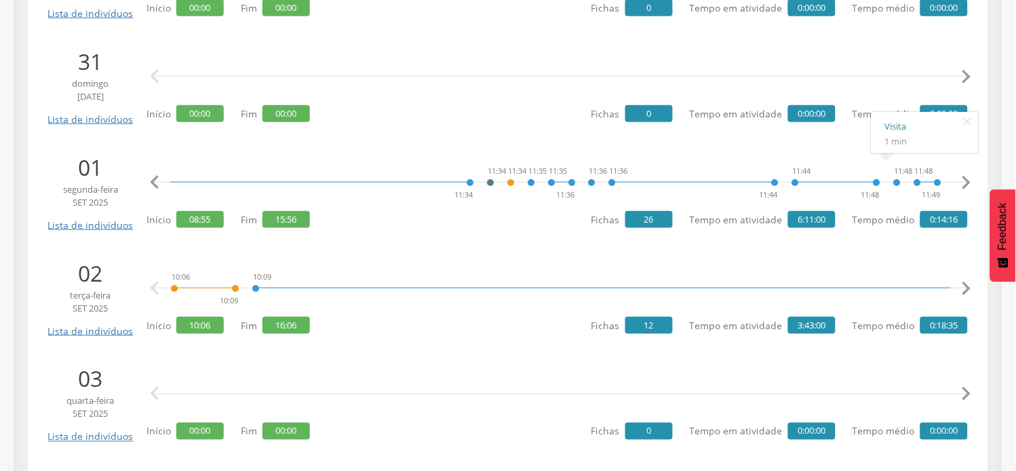
scroll to position [0, 3120]
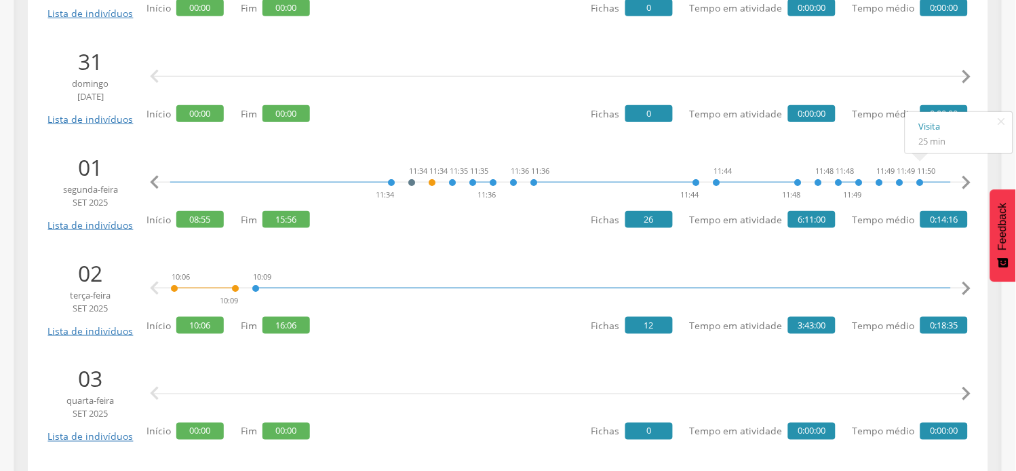
click at [964, 182] on icon "" at bounding box center [966, 182] width 27 height 27
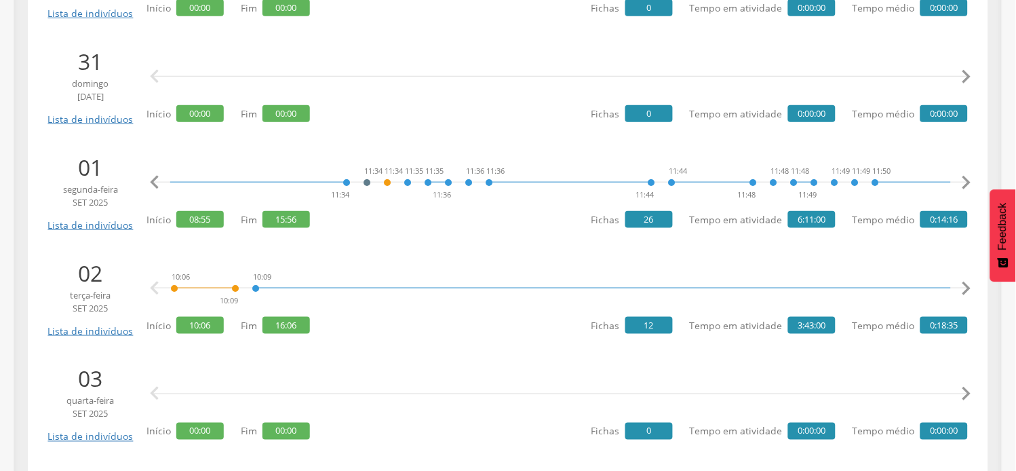
click at [964, 182] on icon "" at bounding box center [966, 182] width 27 height 27
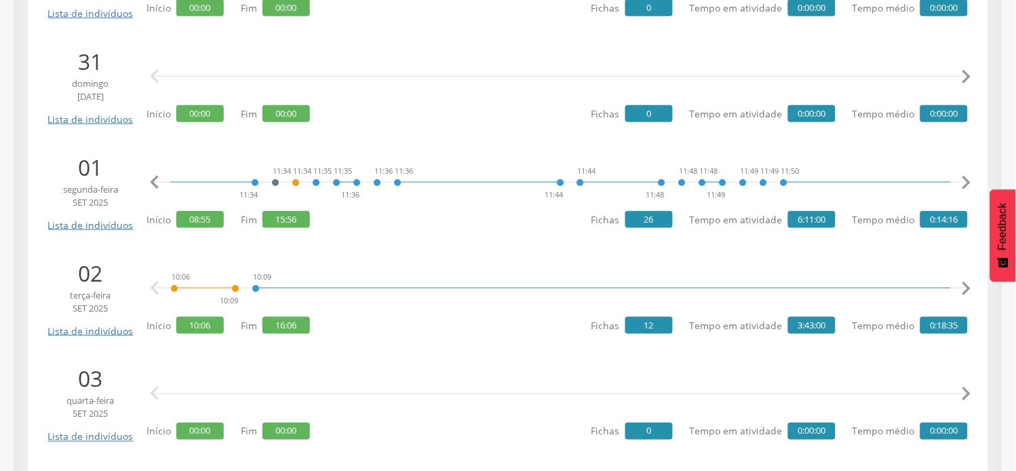
click at [965, 181] on icon "" at bounding box center [966, 182] width 27 height 27
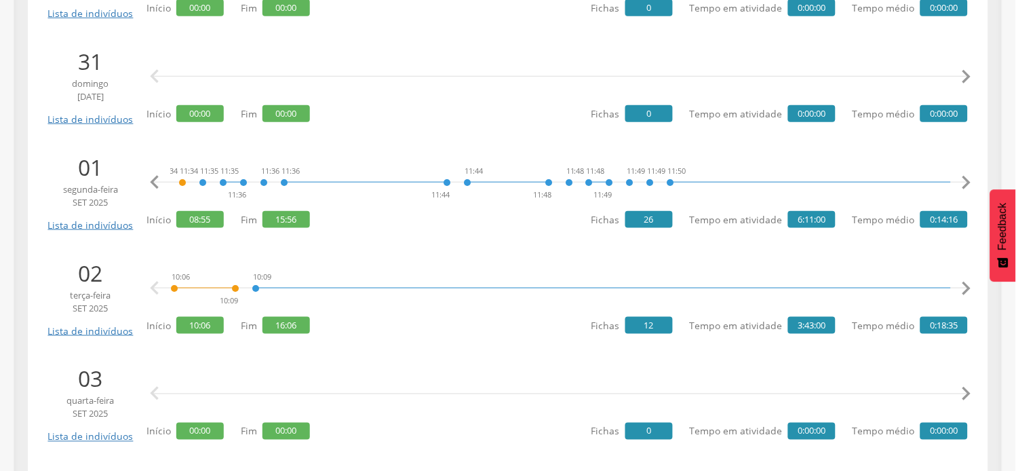
click at [965, 181] on icon "" at bounding box center [966, 182] width 27 height 27
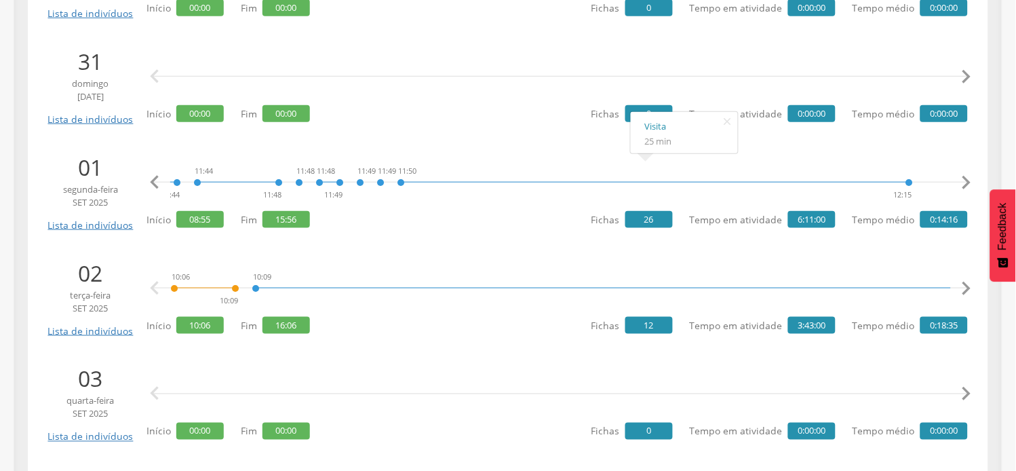
click at [959, 182] on icon "" at bounding box center [966, 182] width 27 height 27
click at [960, 182] on icon "" at bounding box center [966, 182] width 27 height 27
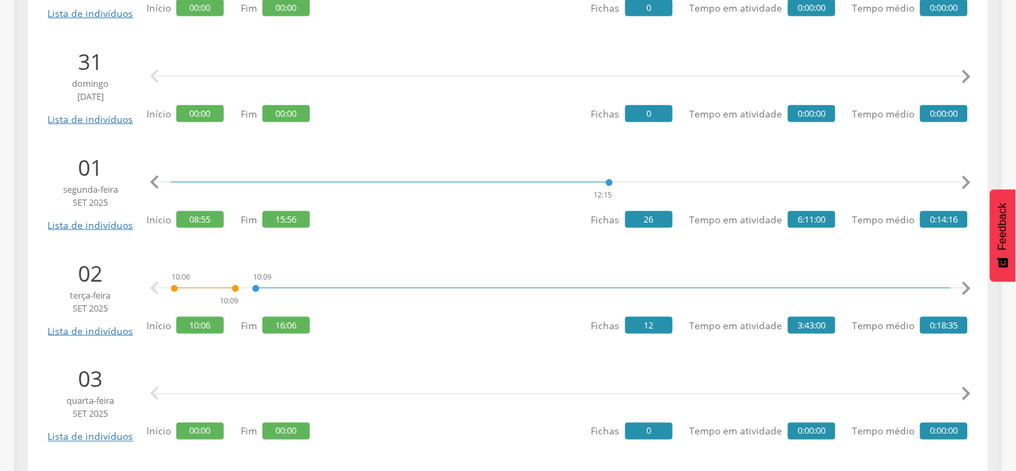
click at [960, 182] on icon "" at bounding box center [966, 182] width 27 height 27
drag, startPoint x: 960, startPoint y: 182, endPoint x: 952, endPoint y: 181, distance: 7.5
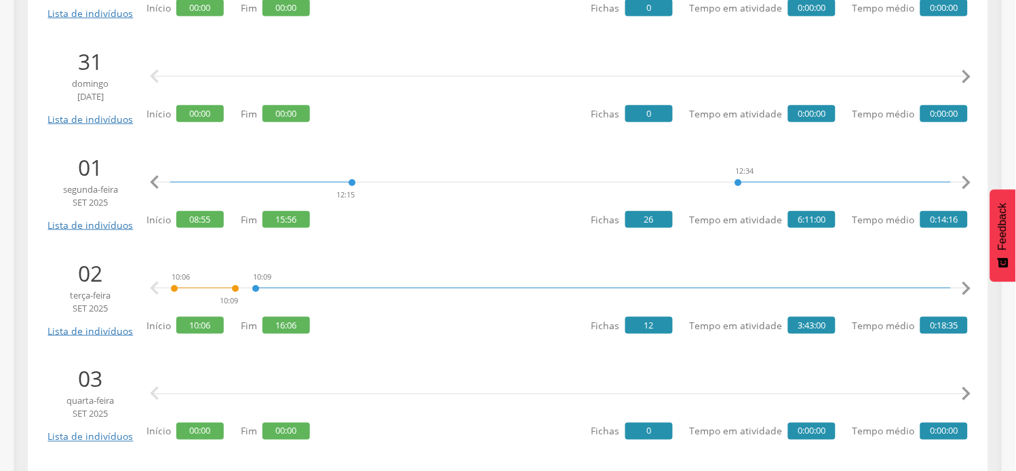
click at [958, 182] on icon "" at bounding box center [966, 182] width 27 height 27
click at [965, 185] on icon "" at bounding box center [966, 182] width 27 height 27
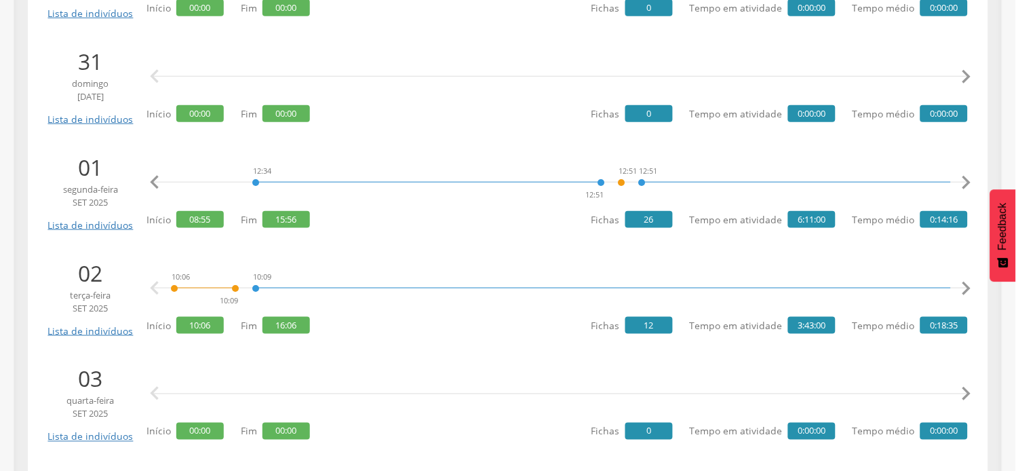
click at [965, 185] on icon "" at bounding box center [966, 182] width 27 height 27
click at [967, 189] on icon "" at bounding box center [966, 182] width 27 height 27
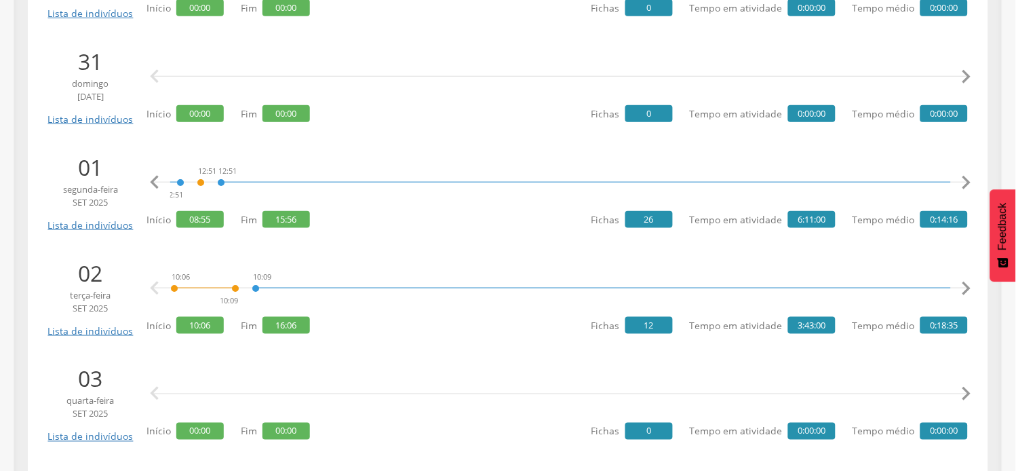
click at [967, 189] on icon "" at bounding box center [966, 182] width 27 height 27
click at [968, 189] on icon "" at bounding box center [966, 182] width 27 height 27
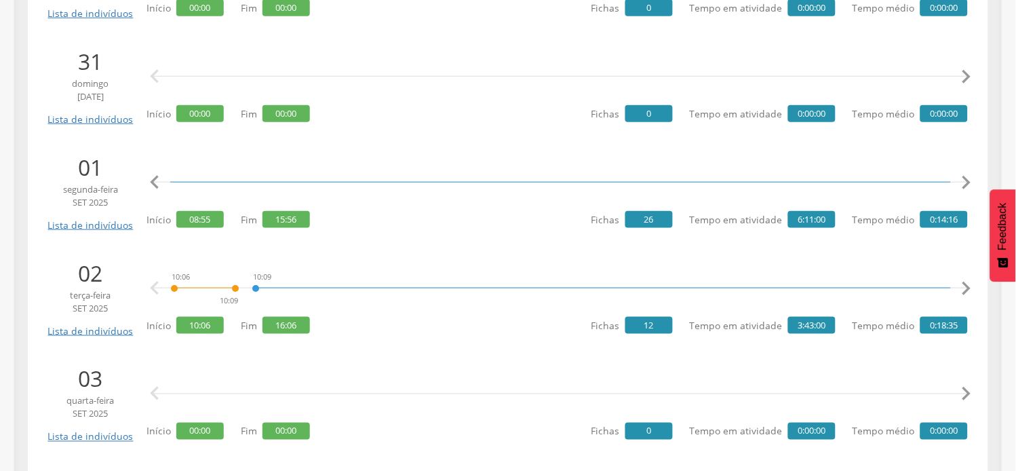
click at [968, 189] on icon "" at bounding box center [966, 182] width 27 height 27
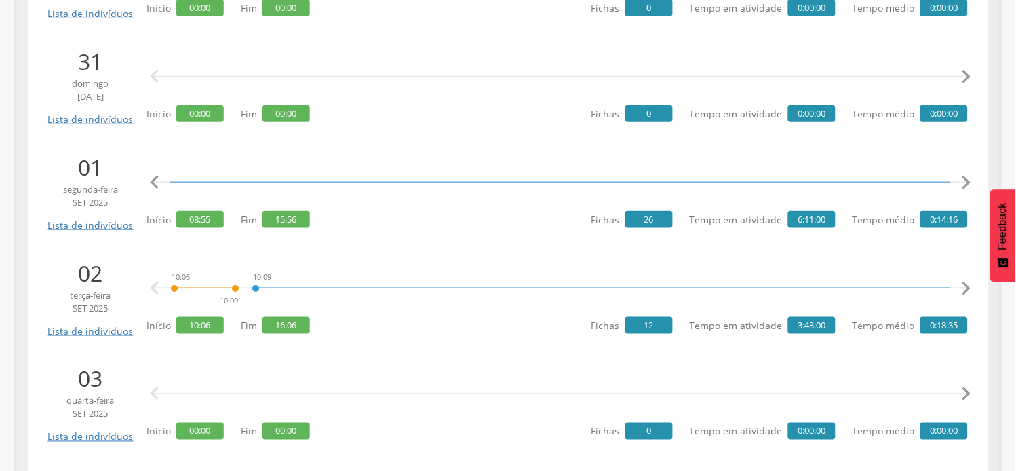
click at [968, 189] on icon "" at bounding box center [966, 182] width 27 height 27
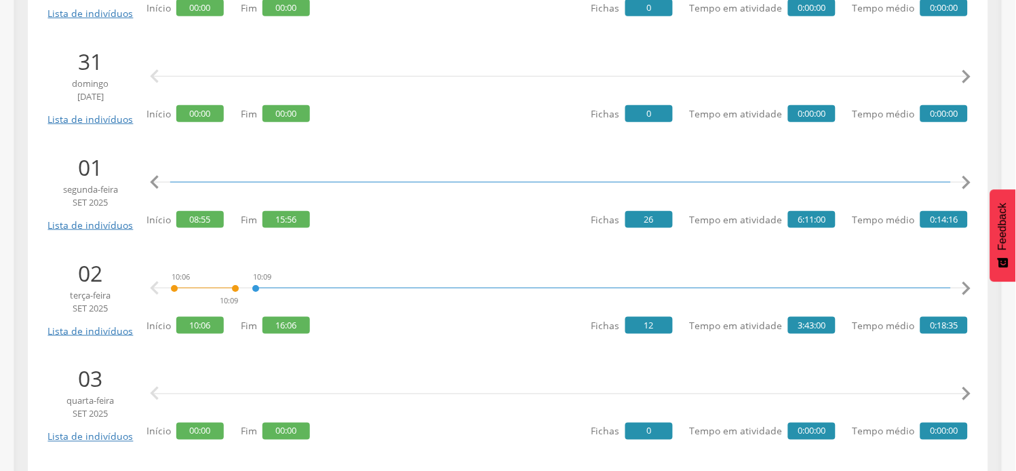
click at [968, 189] on icon "" at bounding box center [966, 182] width 27 height 27
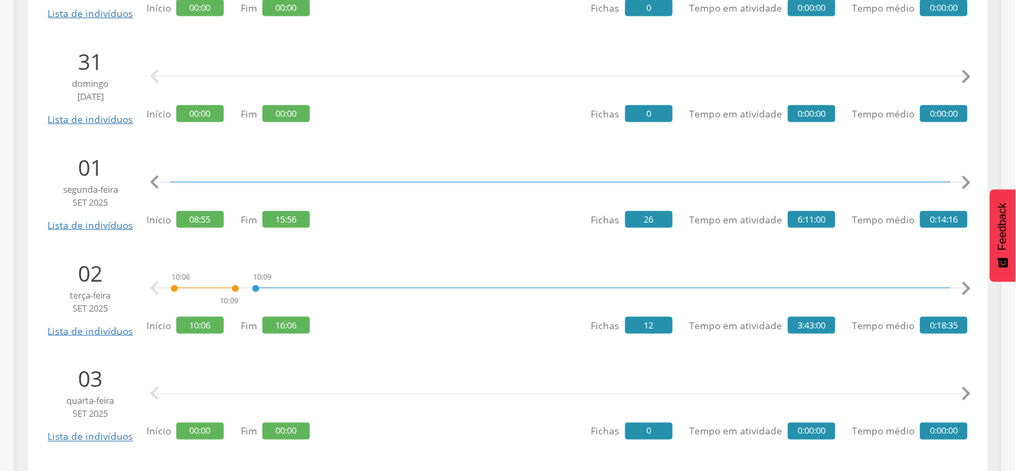
click at [968, 189] on icon "" at bounding box center [966, 182] width 27 height 27
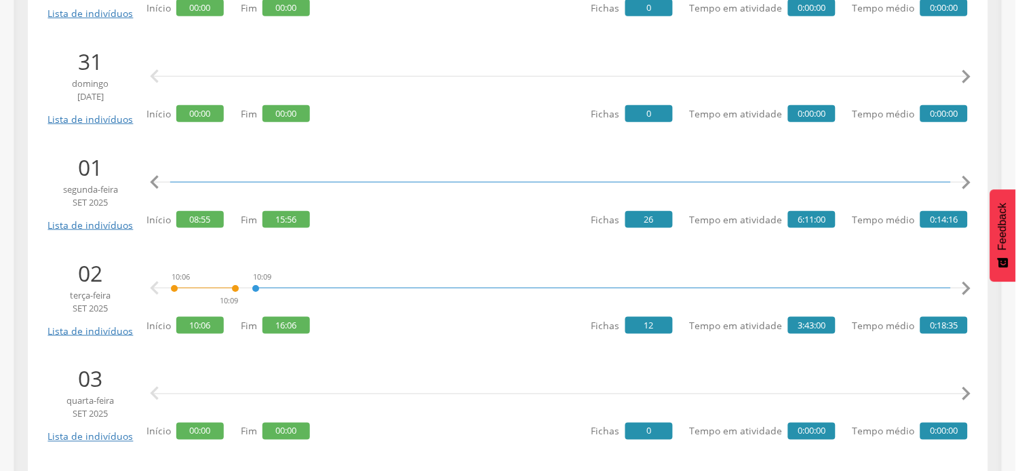
click at [968, 189] on icon "" at bounding box center [966, 182] width 27 height 27
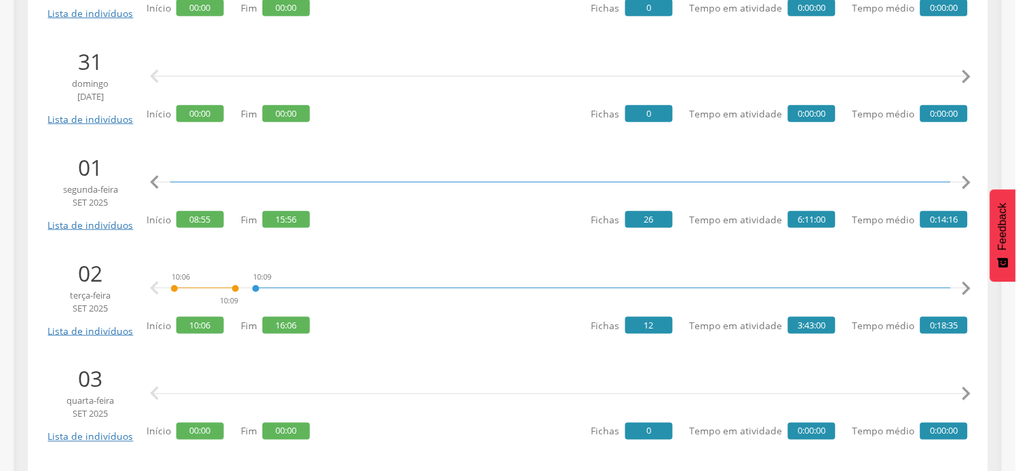
click at [968, 189] on icon "" at bounding box center [966, 182] width 27 height 27
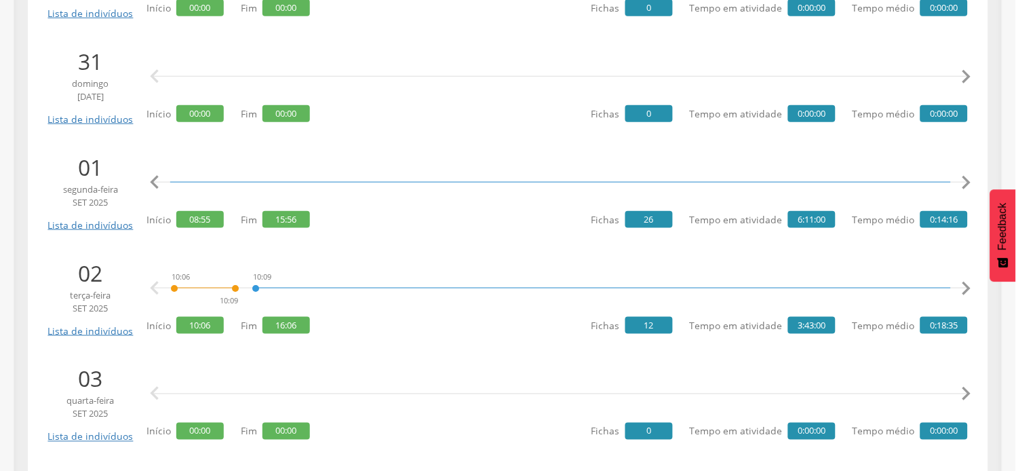
click at [968, 189] on icon "" at bounding box center [966, 182] width 27 height 27
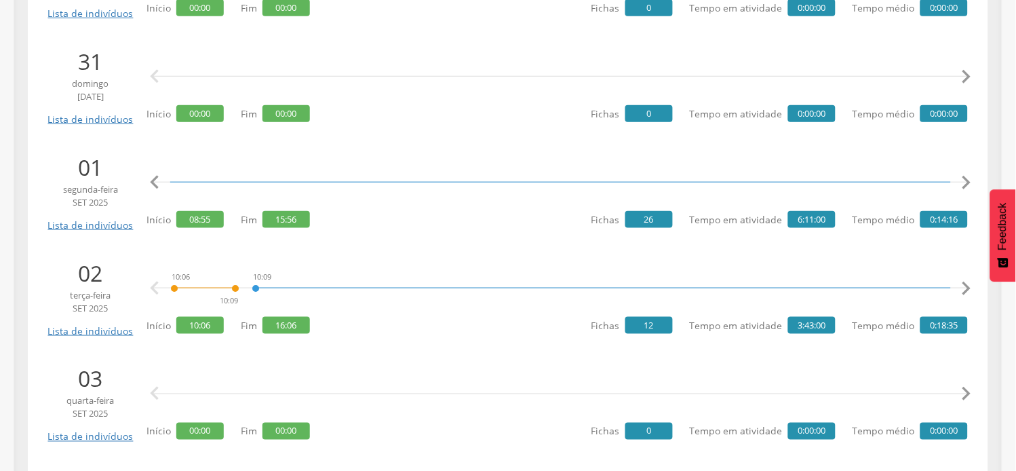
click at [968, 189] on icon "" at bounding box center [966, 182] width 27 height 27
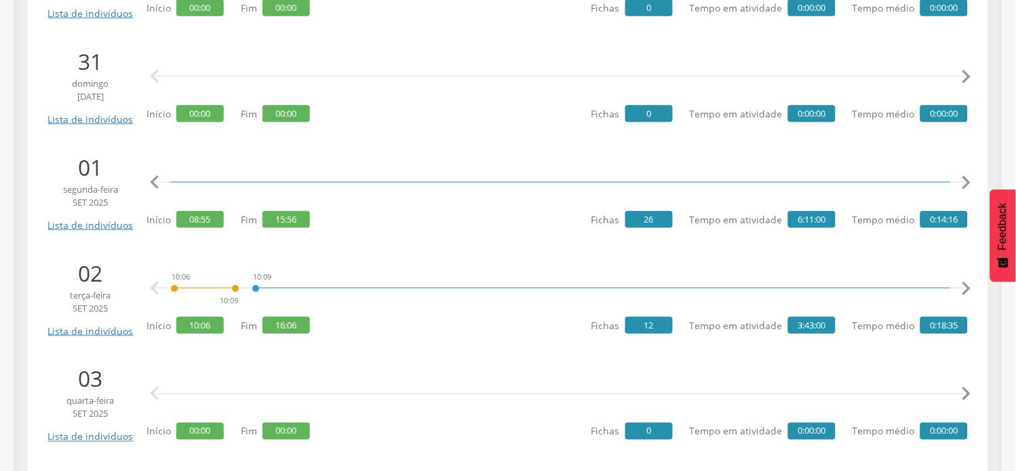
click at [968, 189] on icon "" at bounding box center [966, 182] width 27 height 27
click at [968, 188] on icon "" at bounding box center [966, 182] width 27 height 27
click at [966, 180] on icon "" at bounding box center [966, 182] width 27 height 27
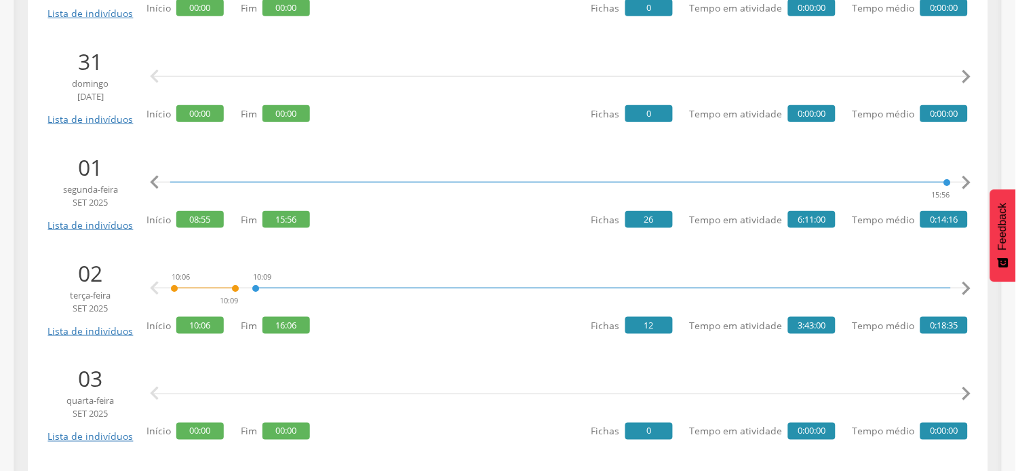
click at [970, 283] on icon "" at bounding box center [966, 288] width 27 height 27
click at [960, 289] on icon "" at bounding box center [966, 288] width 27 height 27
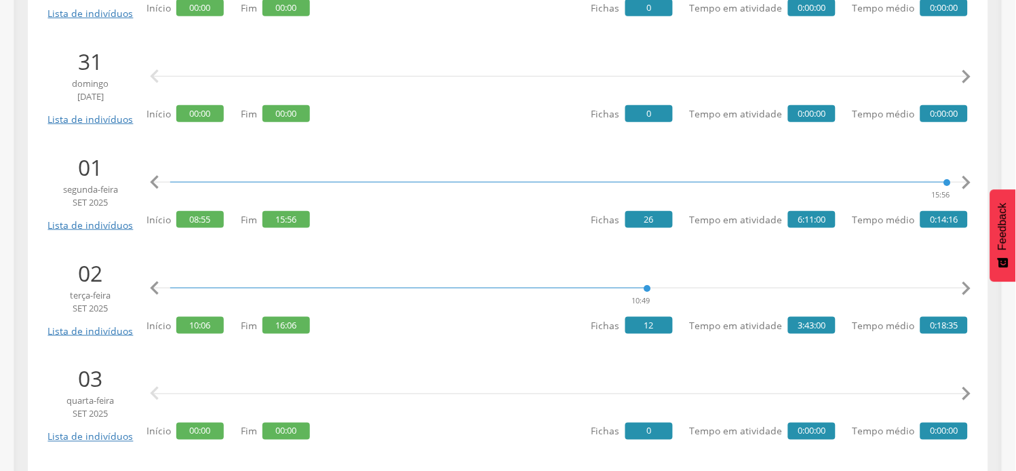
click at [960, 289] on icon "" at bounding box center [966, 288] width 27 height 27
drag, startPoint x: 960, startPoint y: 289, endPoint x: 695, endPoint y: 299, distance: 265.4
click at [960, 288] on icon "" at bounding box center [966, 288] width 27 height 27
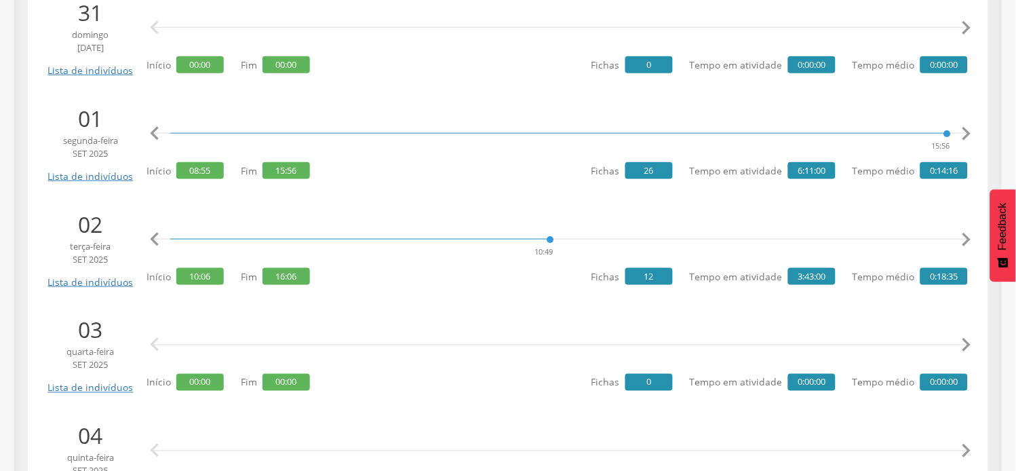
scroll to position [1432, 0]
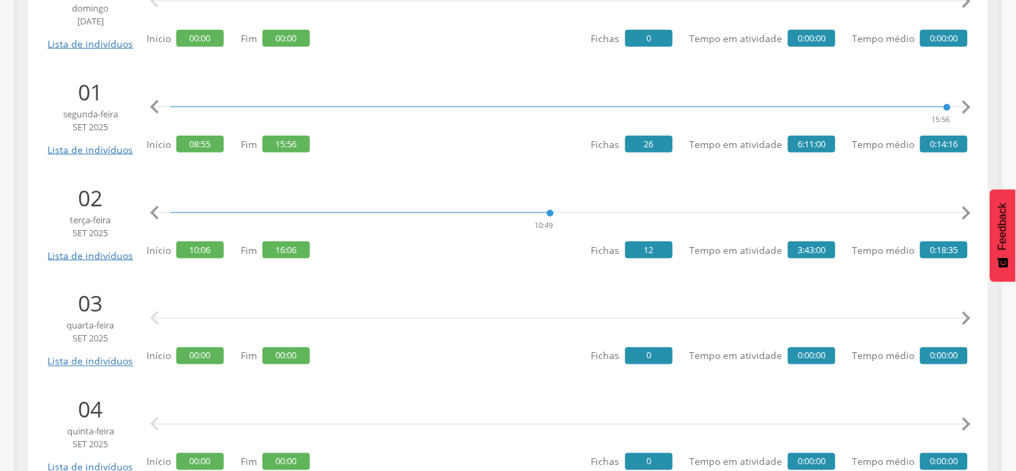
click at [969, 214] on icon "" at bounding box center [966, 212] width 27 height 27
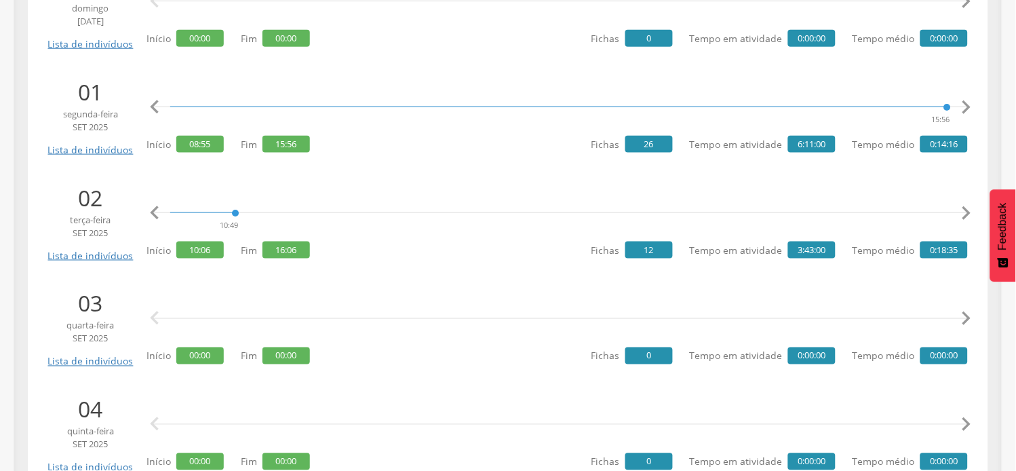
click at [969, 214] on icon "" at bounding box center [966, 212] width 27 height 27
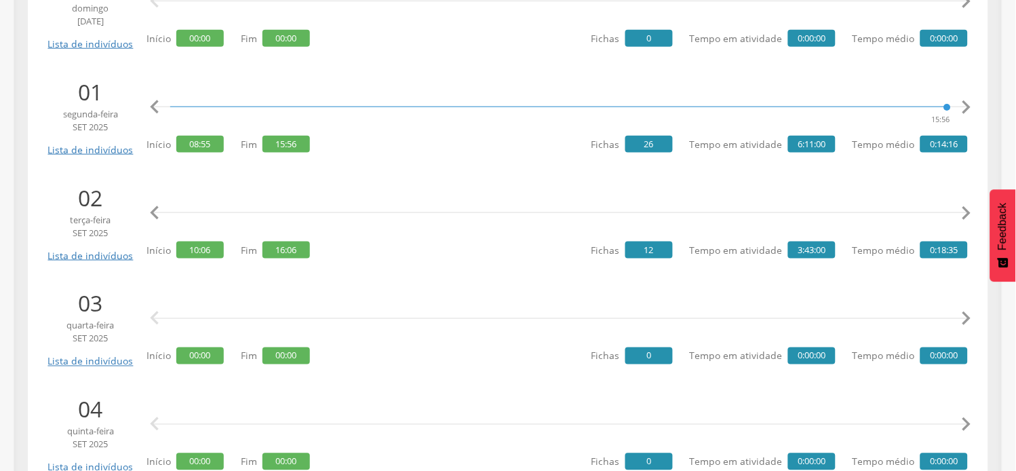
click at [969, 214] on icon "" at bounding box center [966, 212] width 27 height 27
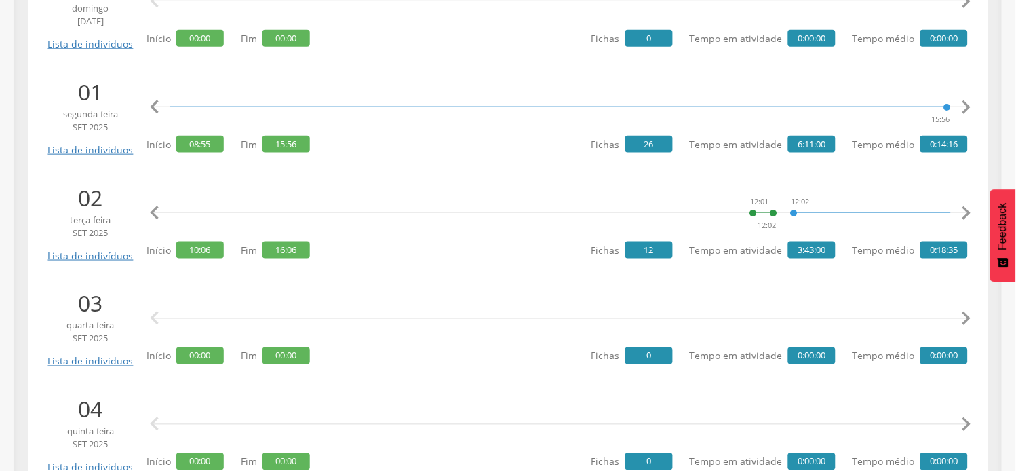
click at [969, 214] on icon "" at bounding box center [966, 212] width 27 height 27
click at [970, 214] on icon "" at bounding box center [966, 212] width 27 height 27
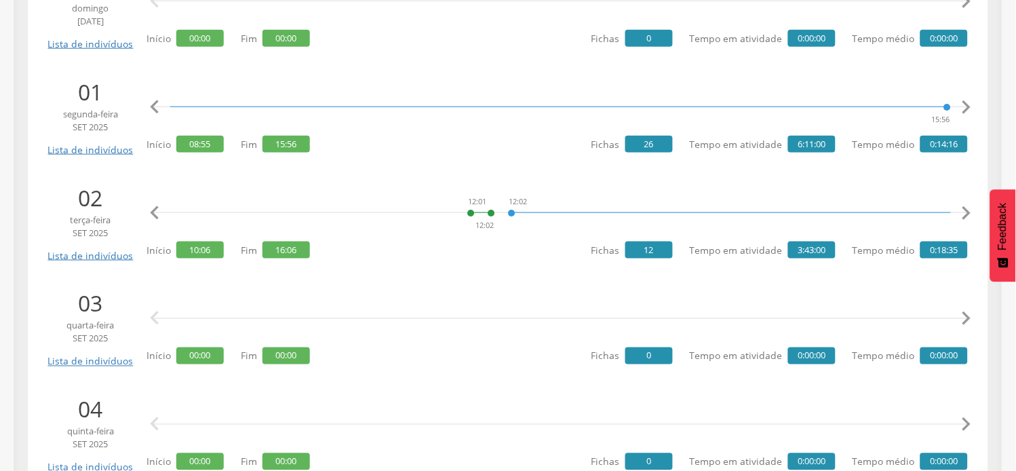
scroll to position [0, 1820]
click at [964, 215] on icon "" at bounding box center [966, 212] width 27 height 27
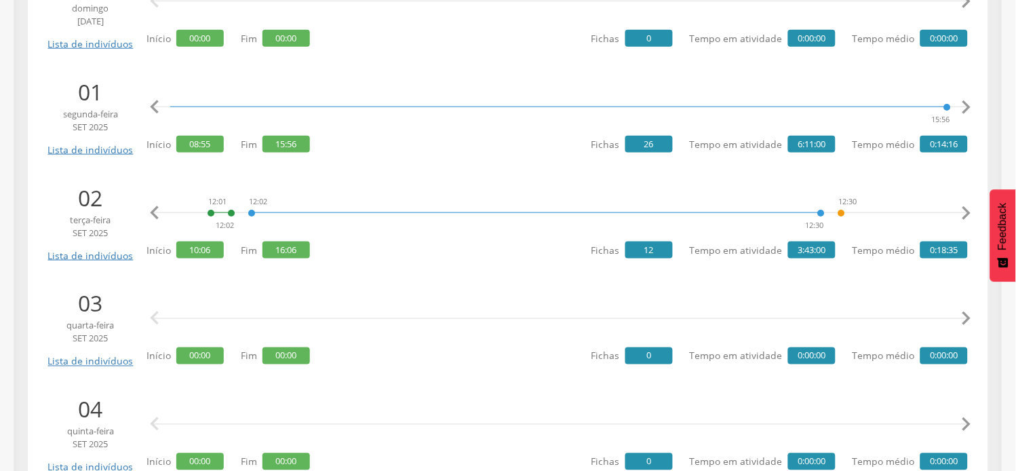
click at [964, 215] on icon "" at bounding box center [966, 212] width 27 height 27
click at [965, 214] on icon "" at bounding box center [966, 212] width 27 height 27
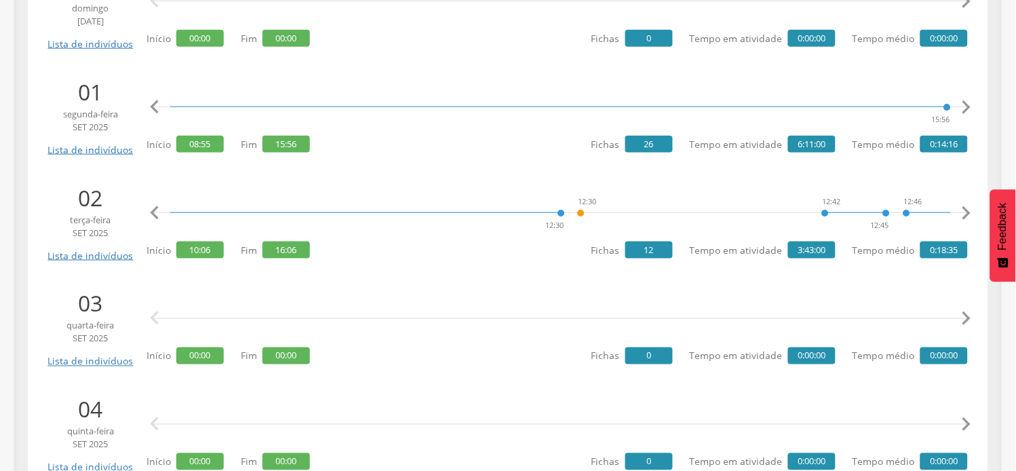
click at [965, 214] on icon "" at bounding box center [966, 212] width 27 height 27
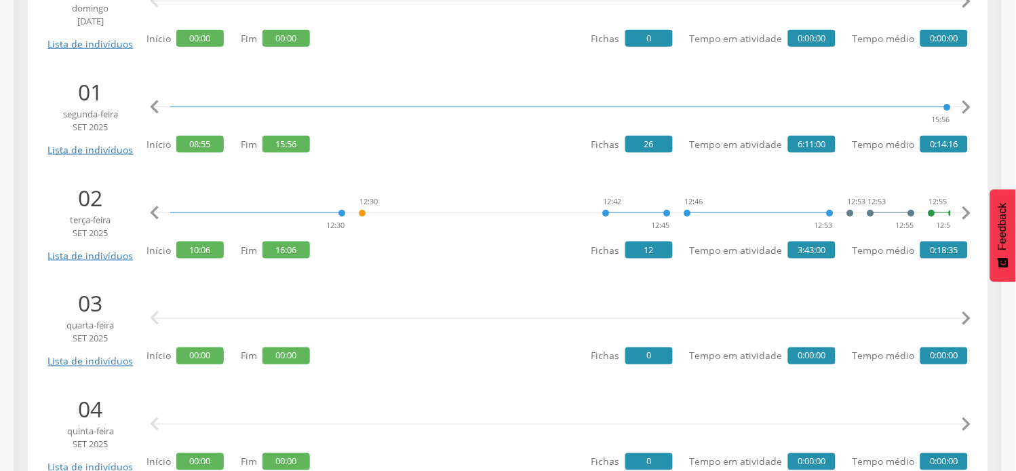
click at [965, 214] on icon "" at bounding box center [966, 212] width 27 height 27
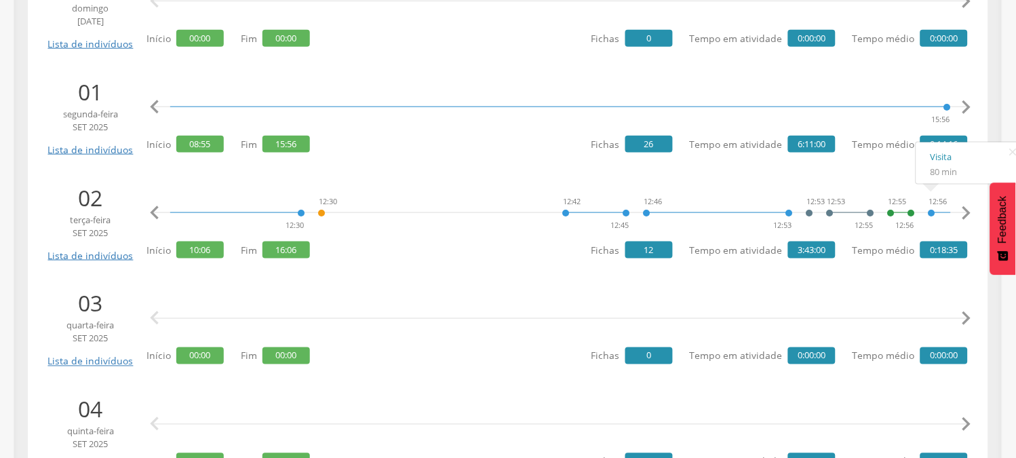
click at [967, 212] on icon "" at bounding box center [966, 212] width 27 height 27
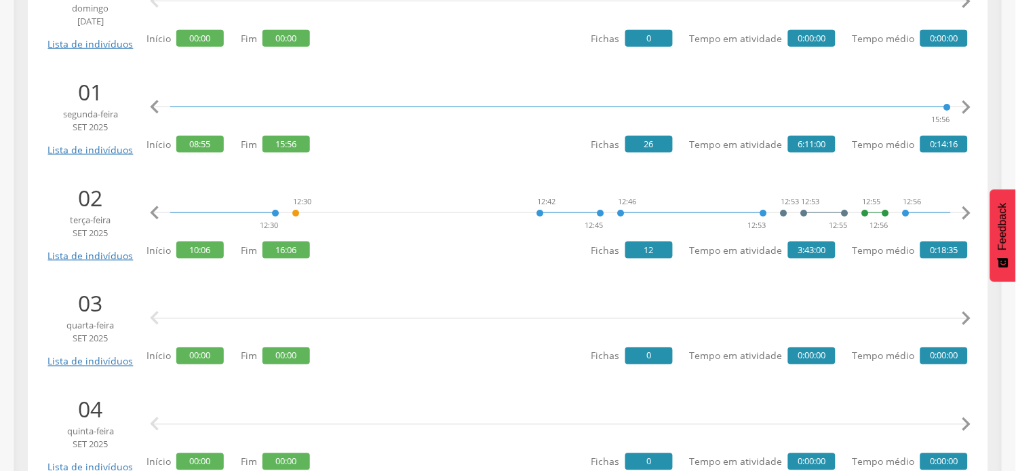
click at [967, 212] on icon "" at bounding box center [966, 212] width 27 height 27
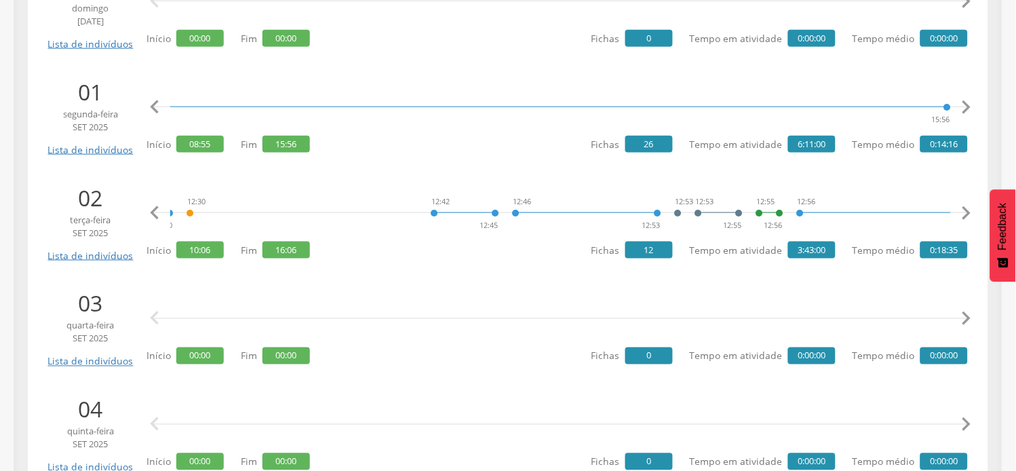
click at [967, 212] on icon "" at bounding box center [966, 212] width 27 height 27
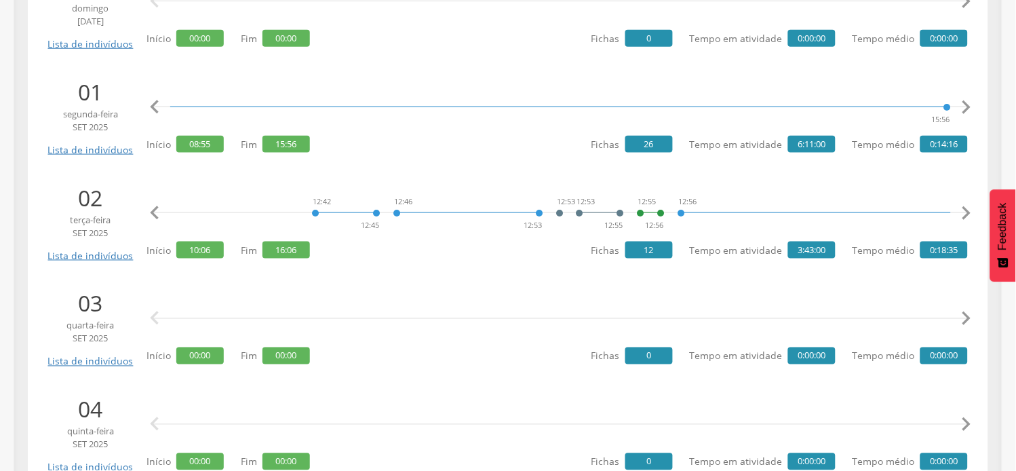
click at [967, 212] on icon "" at bounding box center [966, 212] width 27 height 27
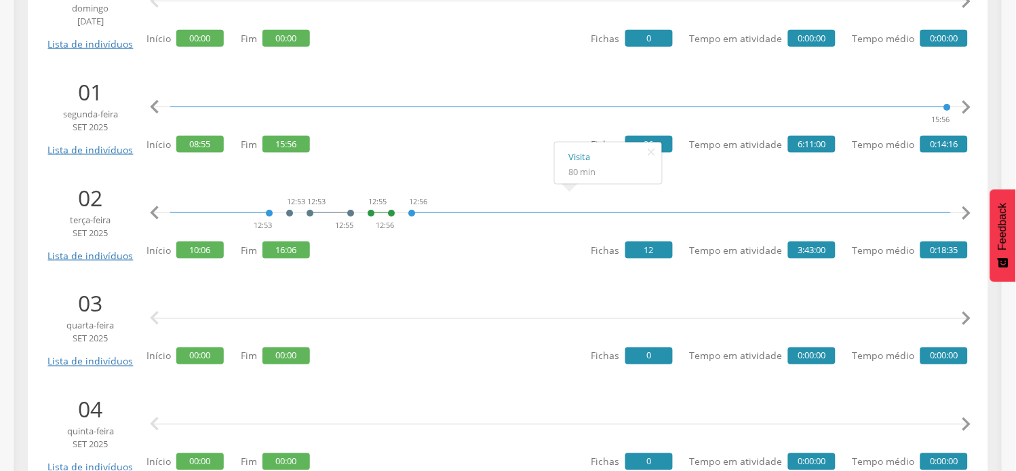
click at [966, 211] on icon "" at bounding box center [966, 212] width 27 height 27
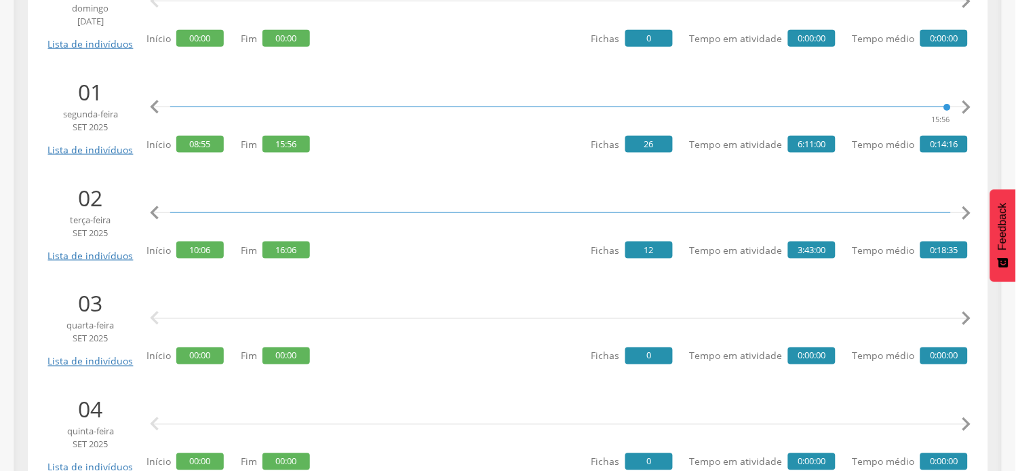
click at [966, 211] on icon "" at bounding box center [966, 212] width 27 height 27
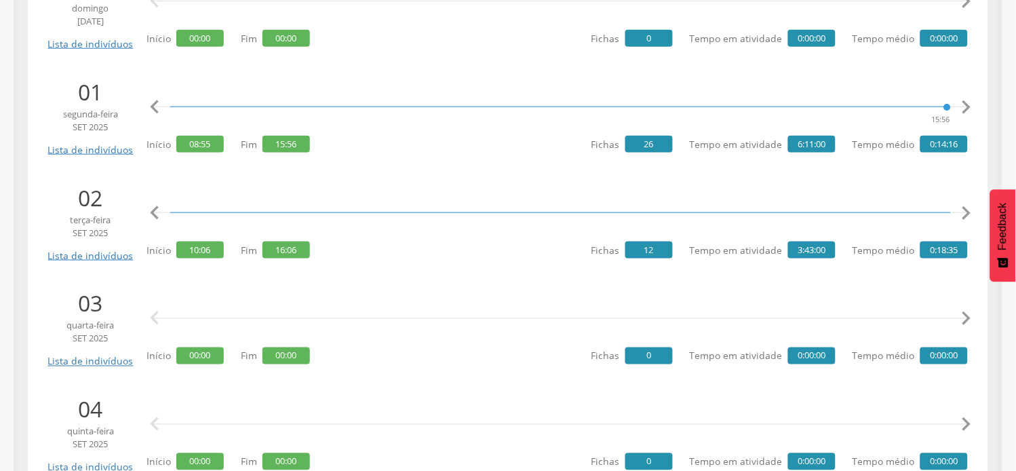
click at [967, 211] on icon "" at bounding box center [966, 212] width 27 height 27
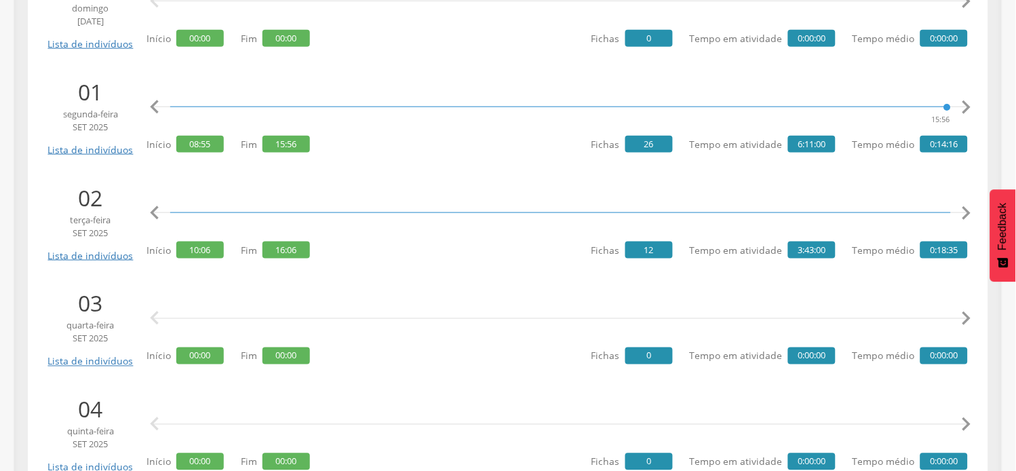
click at [967, 211] on icon "" at bounding box center [966, 212] width 27 height 27
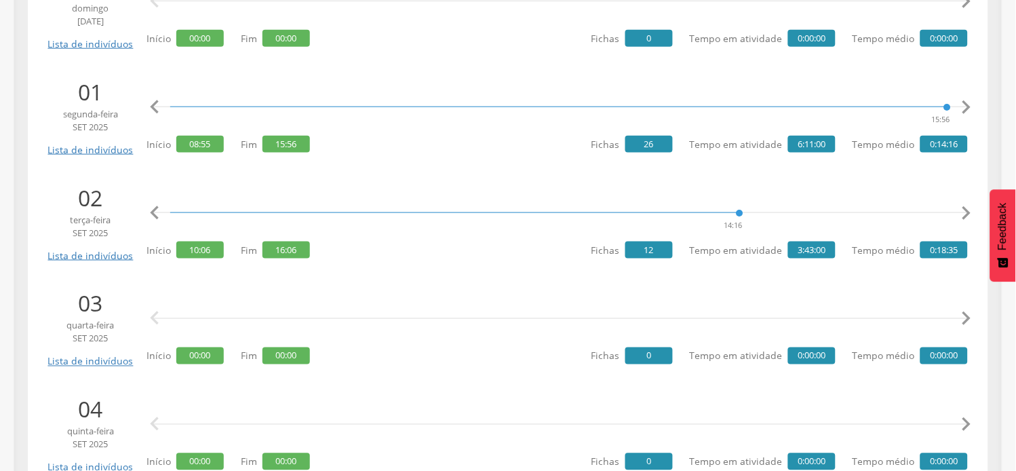
click at [967, 211] on icon "" at bounding box center [966, 212] width 27 height 27
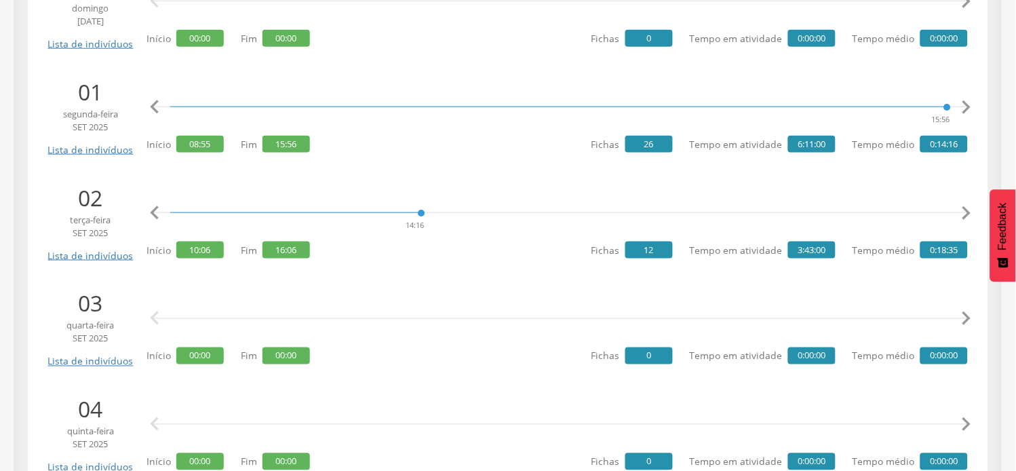
click at [967, 211] on icon "" at bounding box center [966, 212] width 27 height 27
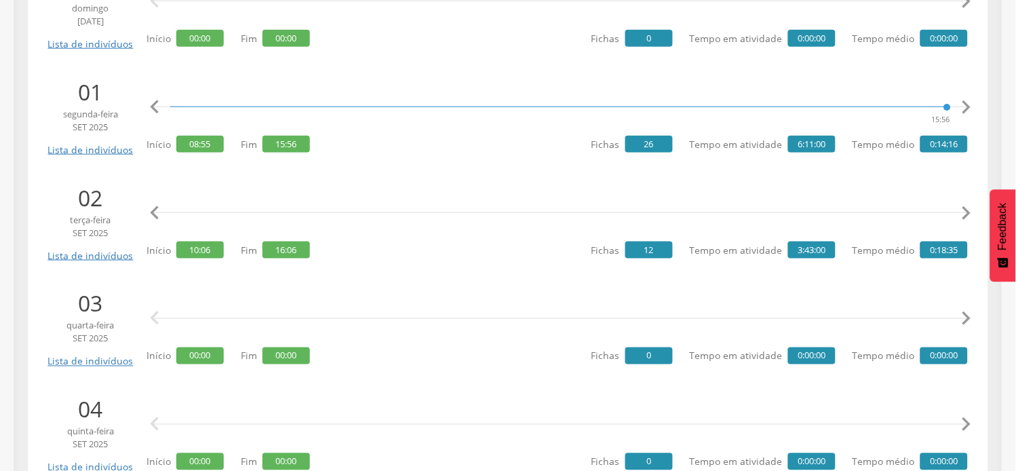
click at [967, 211] on icon "" at bounding box center [966, 212] width 27 height 27
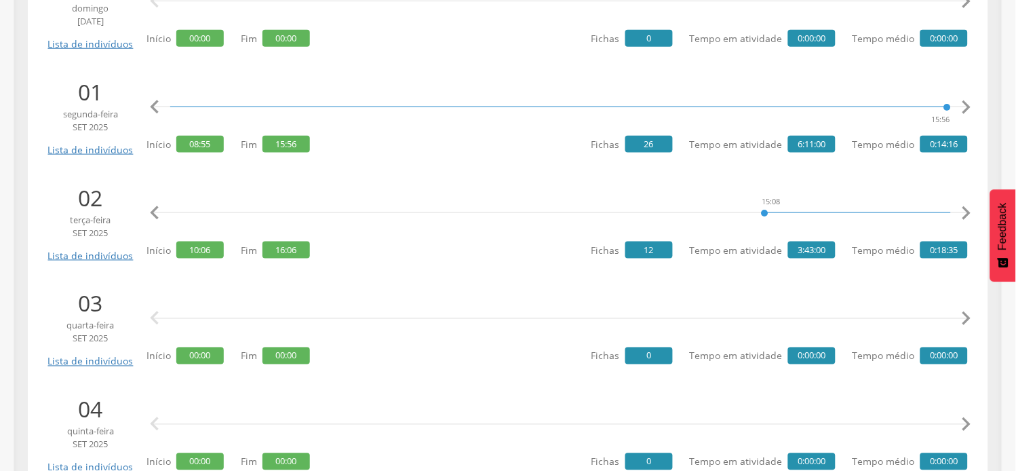
click at [967, 211] on icon "" at bounding box center [966, 212] width 27 height 27
click at [965, 211] on icon "" at bounding box center [966, 212] width 27 height 27
click at [960, 214] on icon "" at bounding box center [966, 212] width 27 height 27
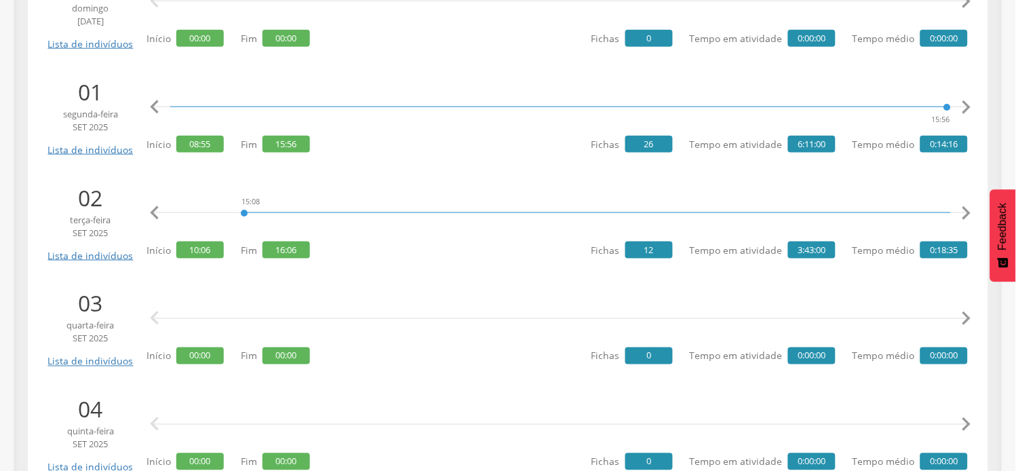
click at [960, 214] on icon "" at bounding box center [966, 212] width 27 height 27
click at [961, 214] on icon "" at bounding box center [966, 212] width 27 height 27
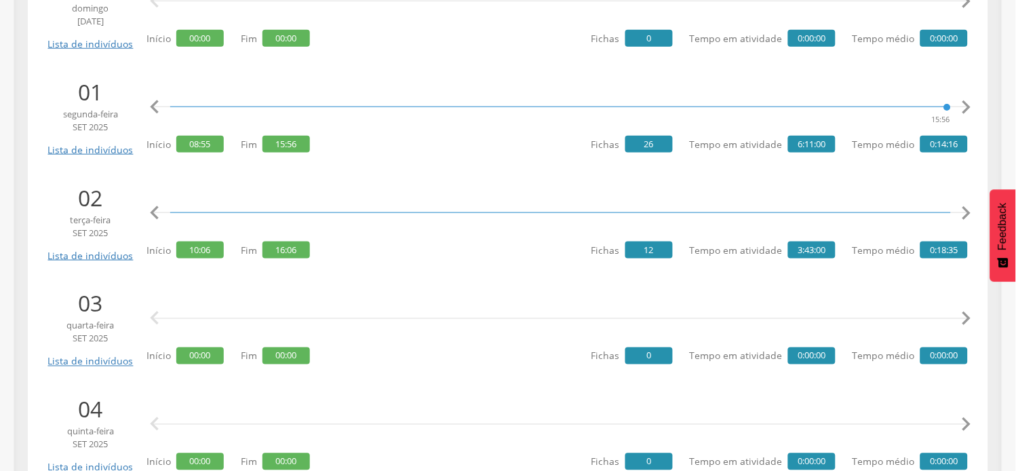
click at [961, 214] on icon "" at bounding box center [966, 212] width 27 height 27
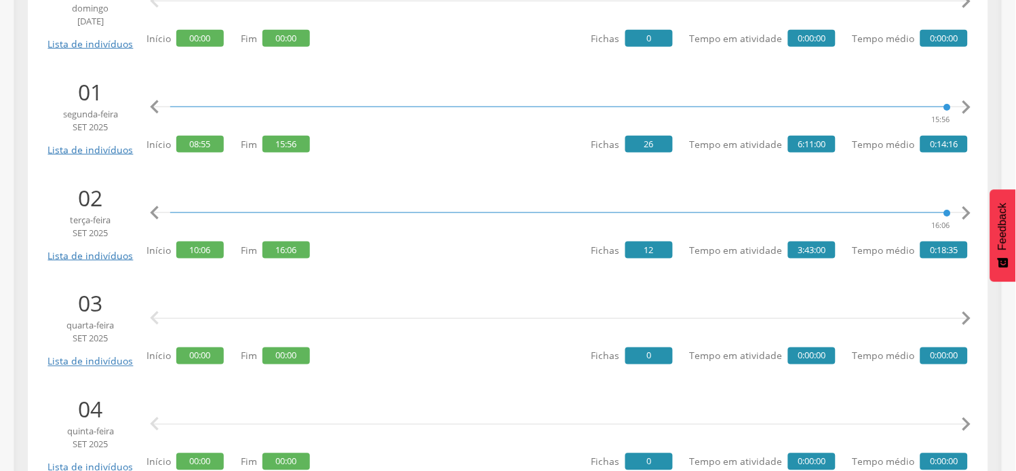
click at [961, 214] on icon "" at bounding box center [966, 212] width 27 height 27
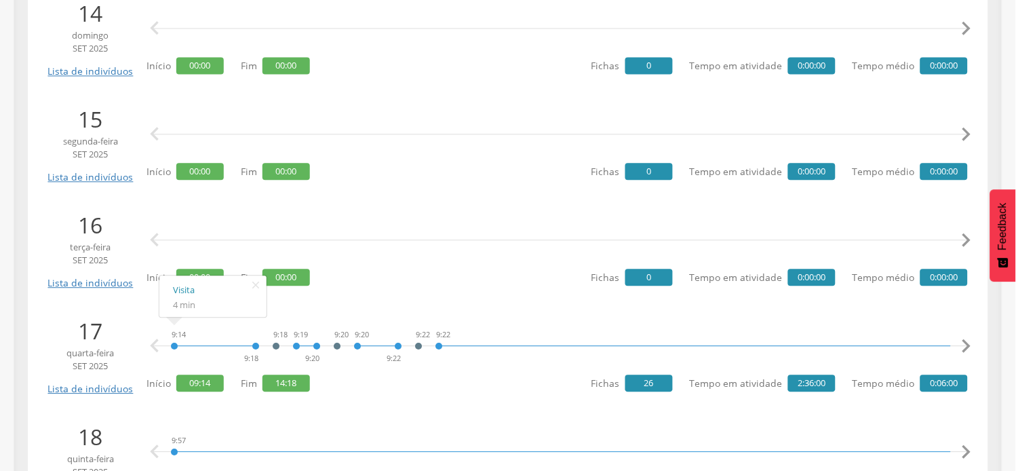
scroll to position [2689, 0]
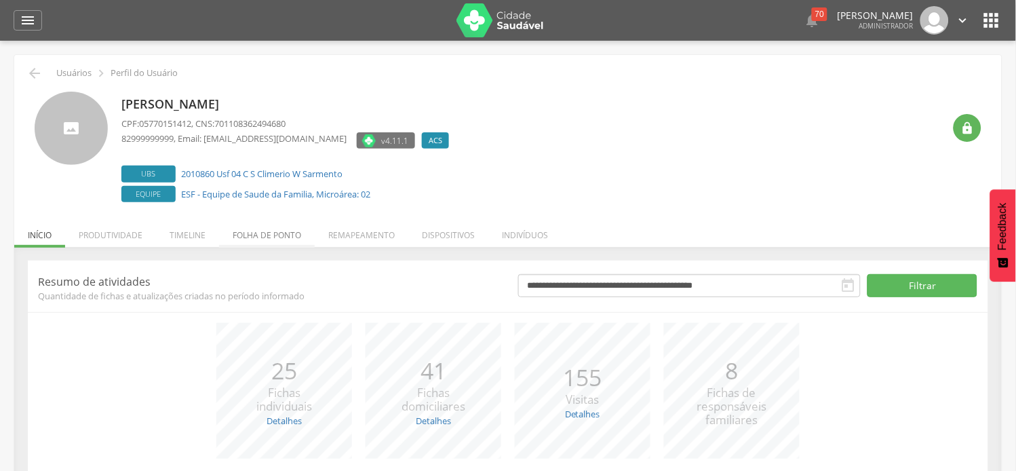
click at [250, 235] on li "Folha de ponto" at bounding box center [267, 232] width 96 height 32
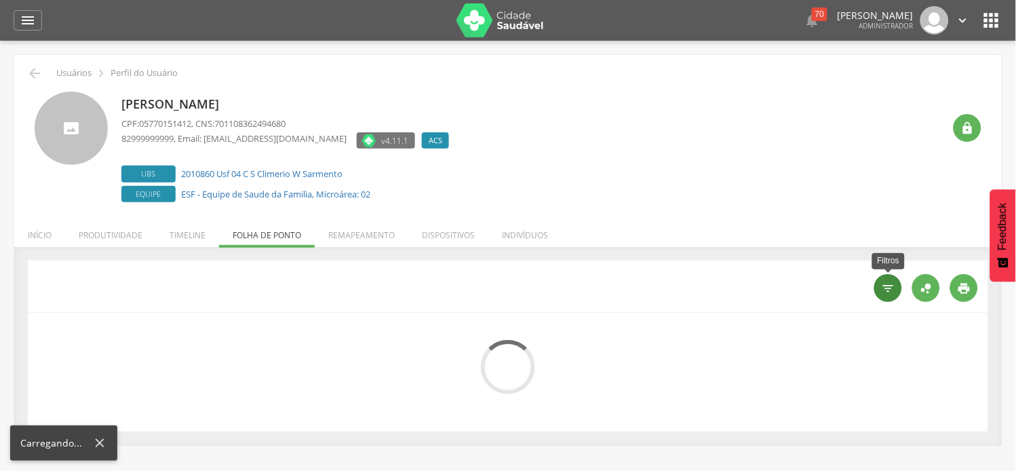
click at [884, 296] on div "" at bounding box center [888, 288] width 28 height 28
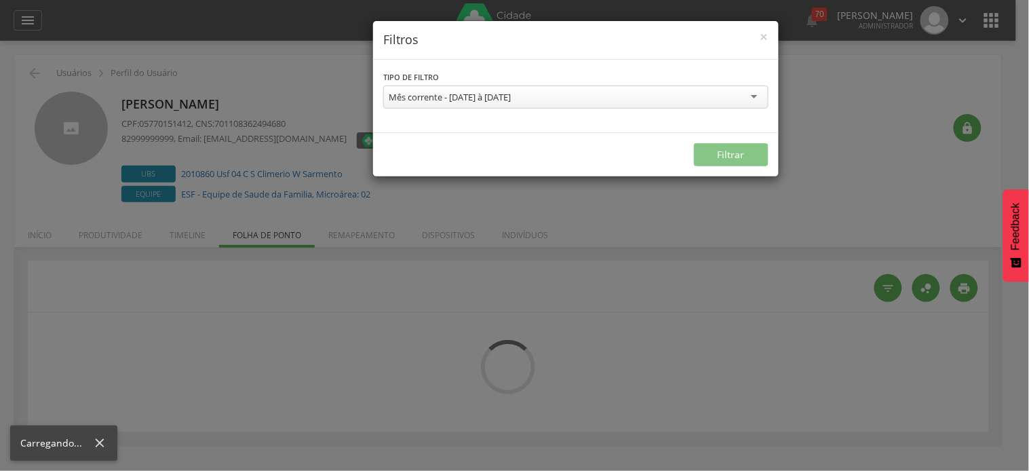
click at [497, 106] on div "Mês corrente - [DATE] à [DATE]" at bounding box center [575, 96] width 385 height 23
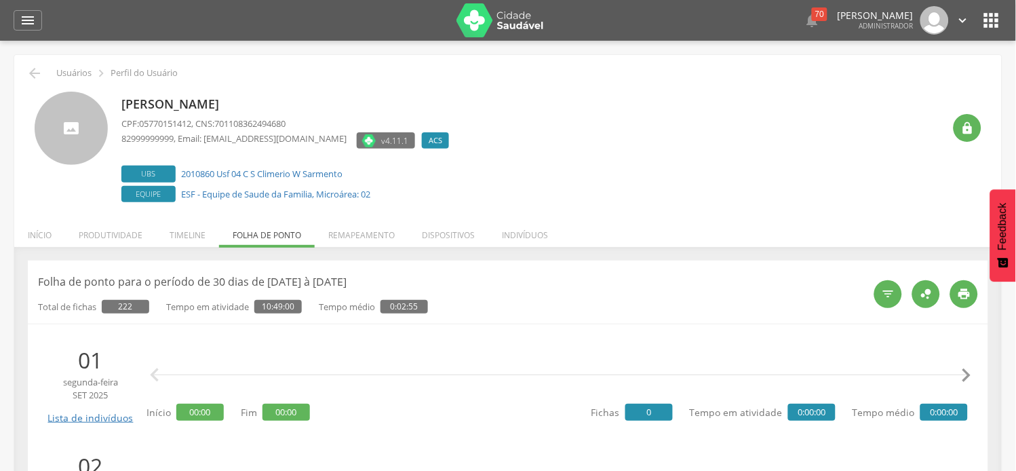
drag, startPoint x: 414, startPoint y: 148, endPoint x: 368, endPoint y: 147, distance: 46.8
click at [889, 296] on icon "" at bounding box center [889, 294] width 14 height 14
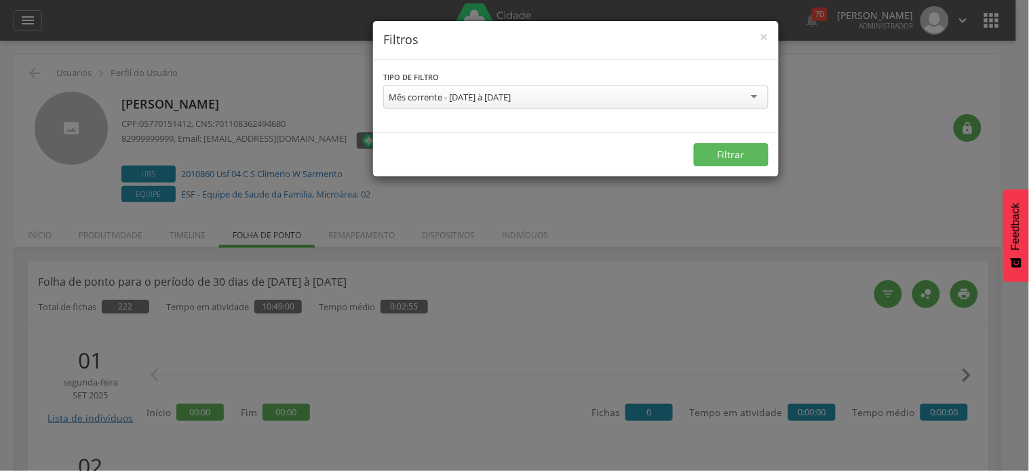
click at [511, 98] on div "Mês corrente - [DATE] à [DATE]" at bounding box center [450, 97] width 122 height 12
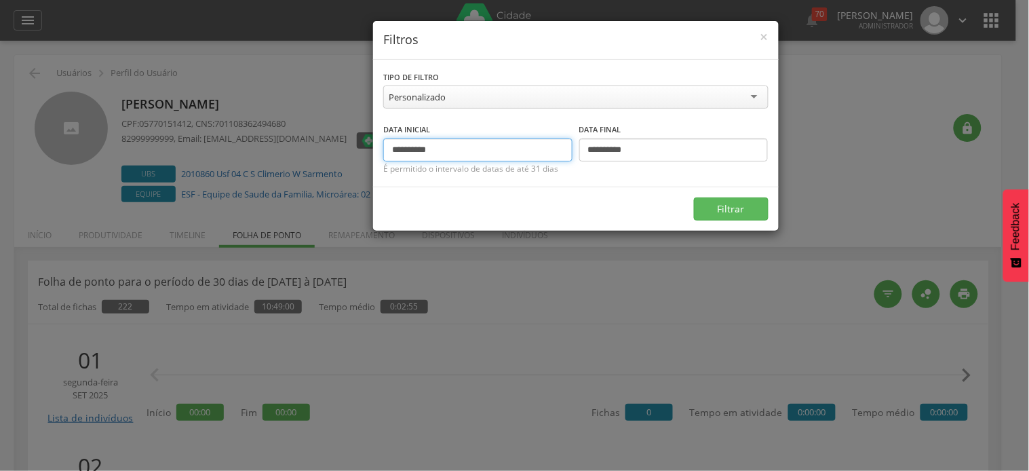
drag, startPoint x: 415, startPoint y: 146, endPoint x: 387, endPoint y: 153, distance: 28.6
click at [381, 147] on div "**********" at bounding box center [576, 123] width 406 height 127
type input "**********"
click at [694, 197] on button "Filtrar" at bounding box center [731, 208] width 75 height 23
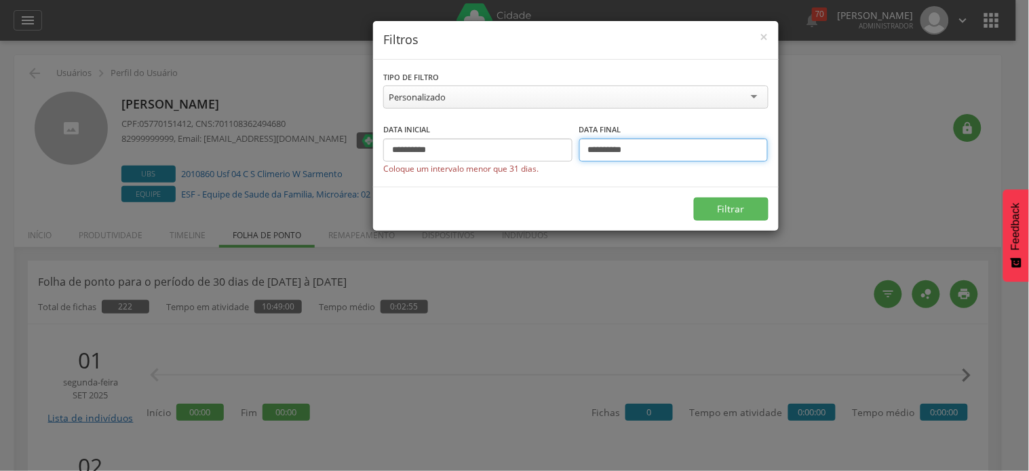
click at [594, 147] on input "**********" at bounding box center [673, 149] width 189 height 23
drag, startPoint x: 598, startPoint y: 147, endPoint x: 582, endPoint y: 147, distance: 16.3
click at [582, 147] on input "**********" at bounding box center [673, 149] width 189 height 23
type input "**********"
click at [694, 197] on button "Filtrar" at bounding box center [731, 208] width 75 height 23
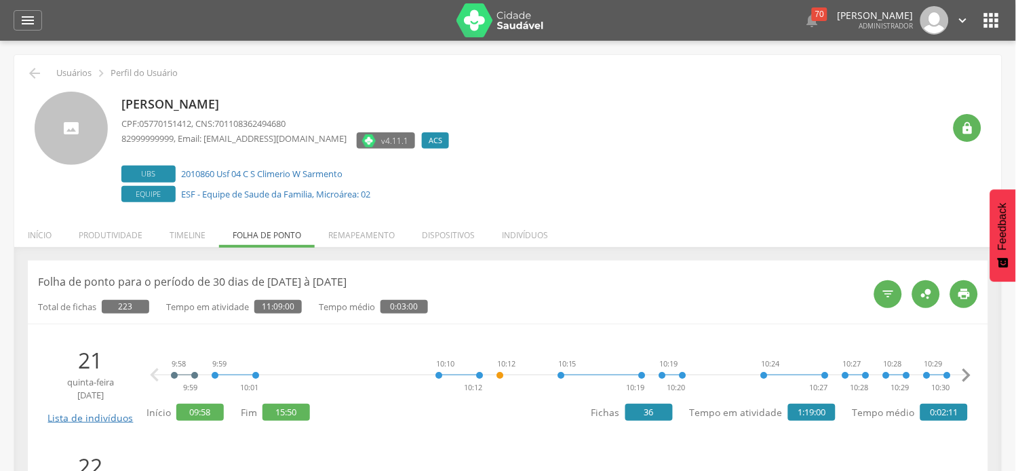
click at [360, 407] on div "9:58 9:59 9:59 10:01 10:10 10:12 10:12 10:15 10:19 10:19 10:20 10:24 10:27 10:2…" at bounding box center [557, 384] width 821 height 79
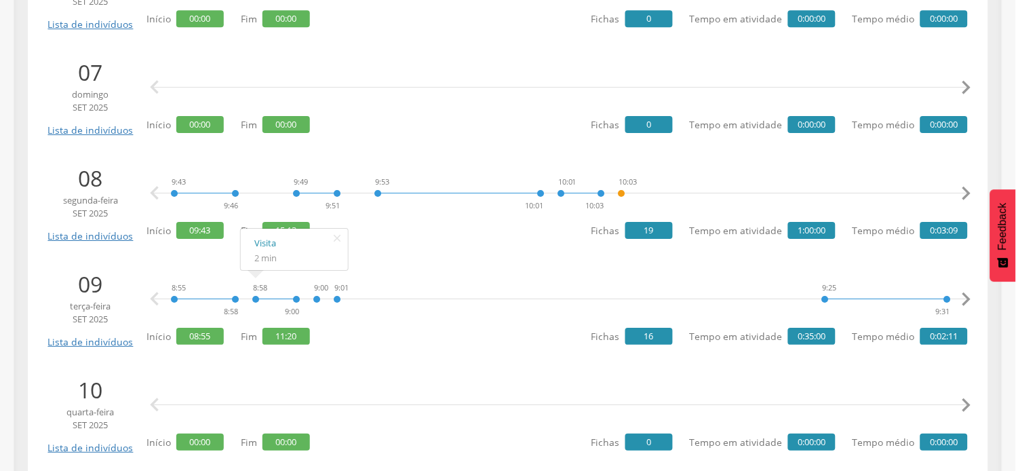
scroll to position [2110, 0]
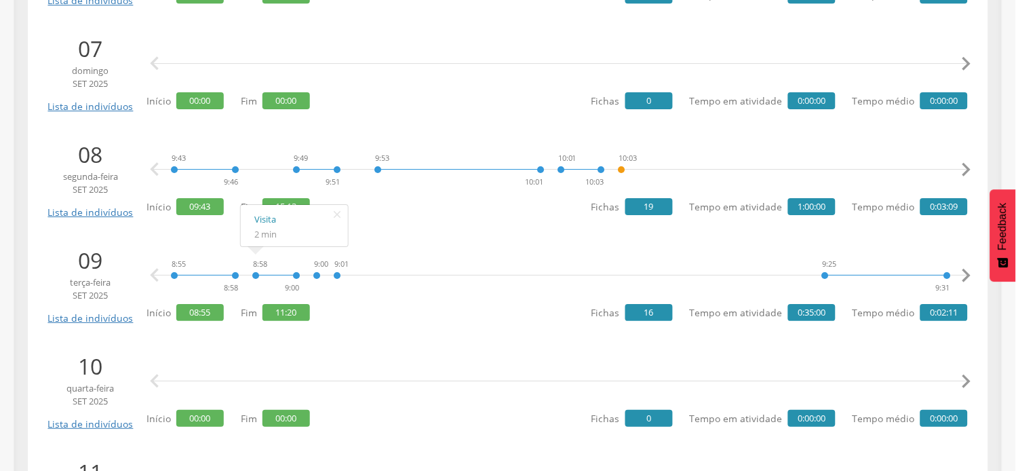
click at [336, 214] on icon "" at bounding box center [337, 214] width 22 height 19
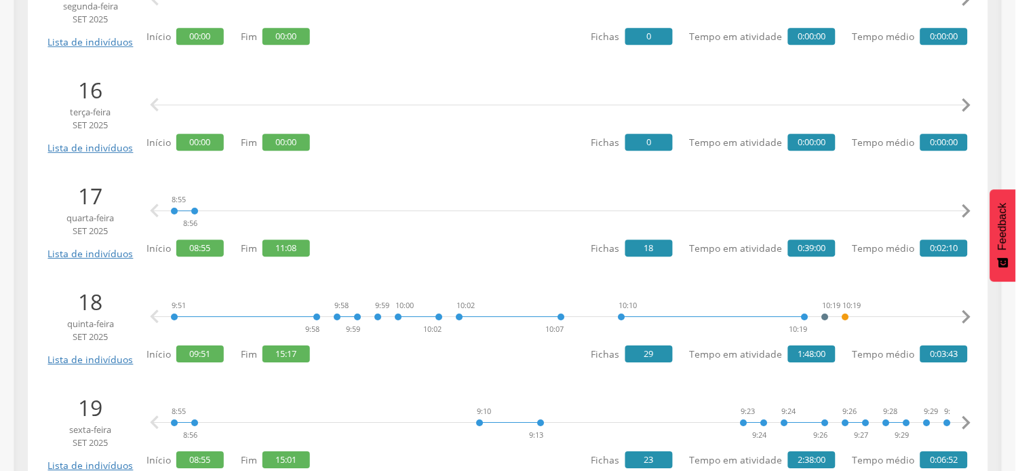
scroll to position [3066, 0]
